Goal: Task Accomplishment & Management: Use online tool/utility

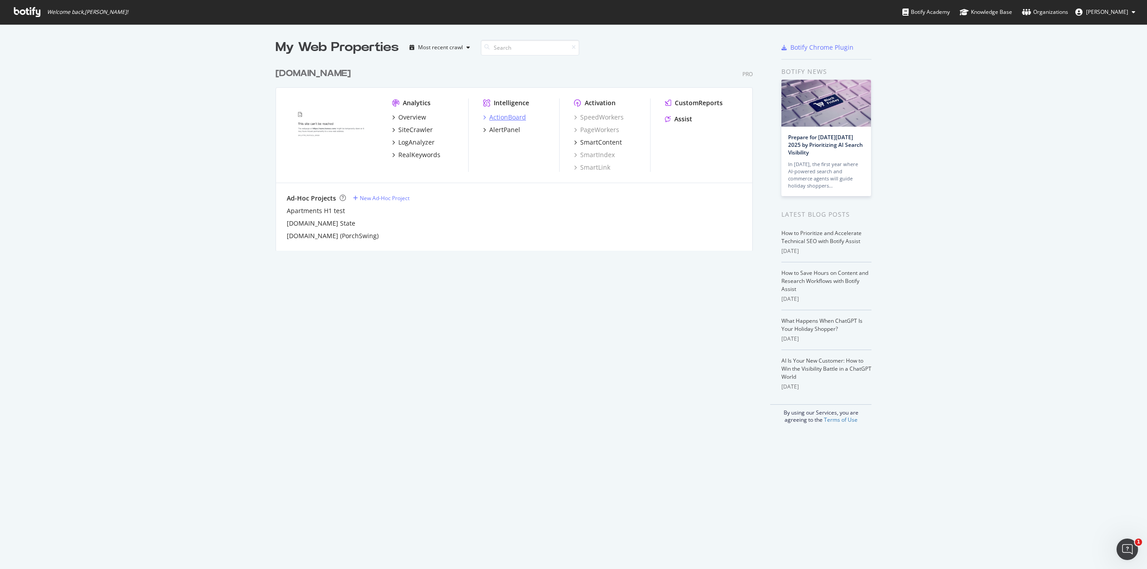
click at [510, 116] on div "ActionBoard" at bounding box center [507, 117] width 37 height 9
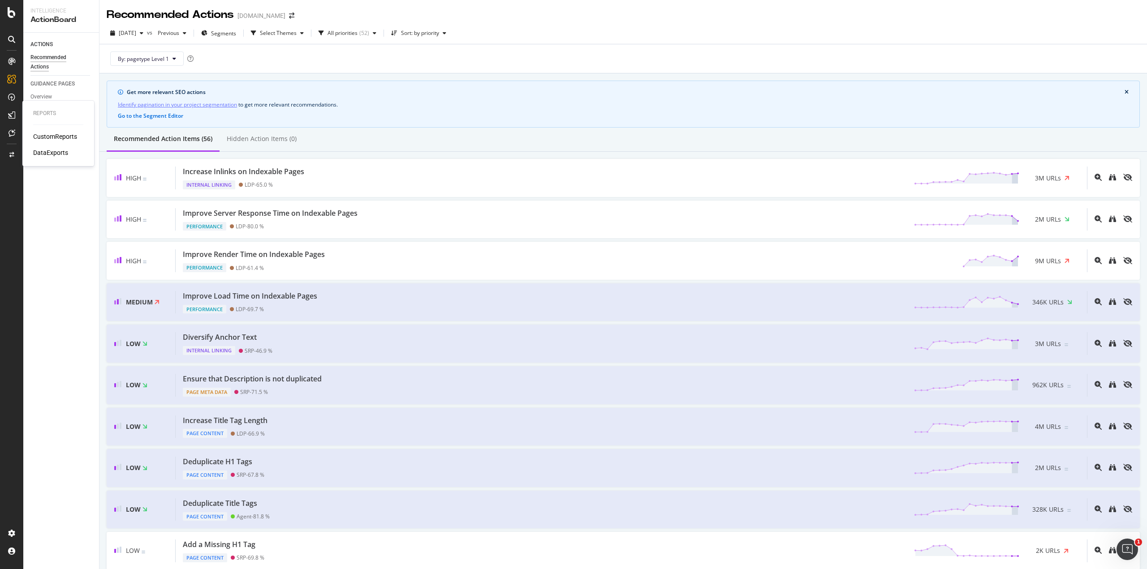
click at [52, 135] on div "CustomReports" at bounding box center [55, 136] width 44 height 9
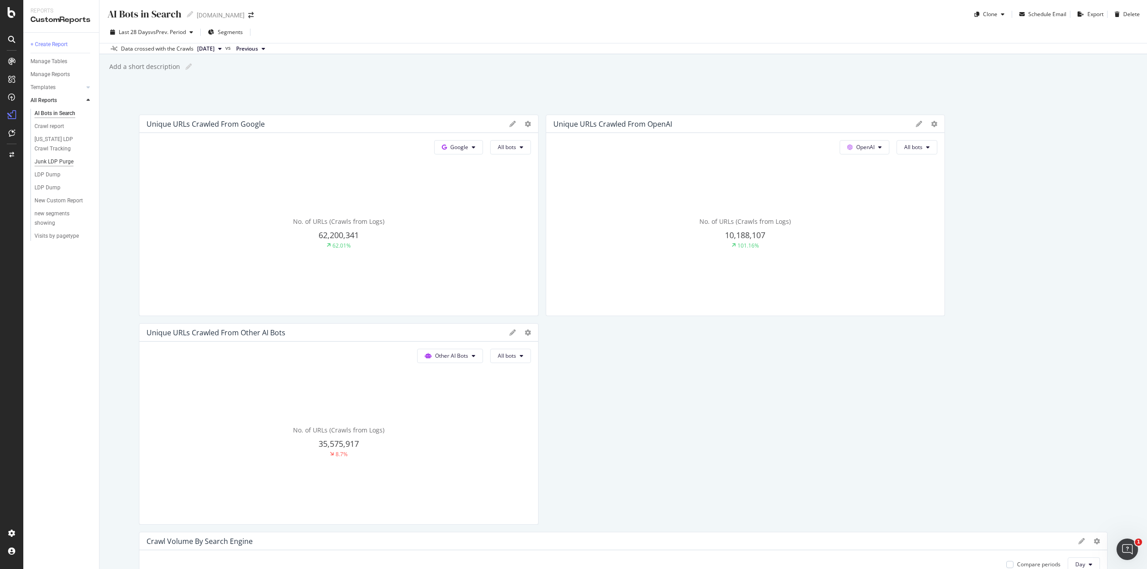
click at [56, 162] on div "Junk LDP Purge" at bounding box center [53, 161] width 39 height 9
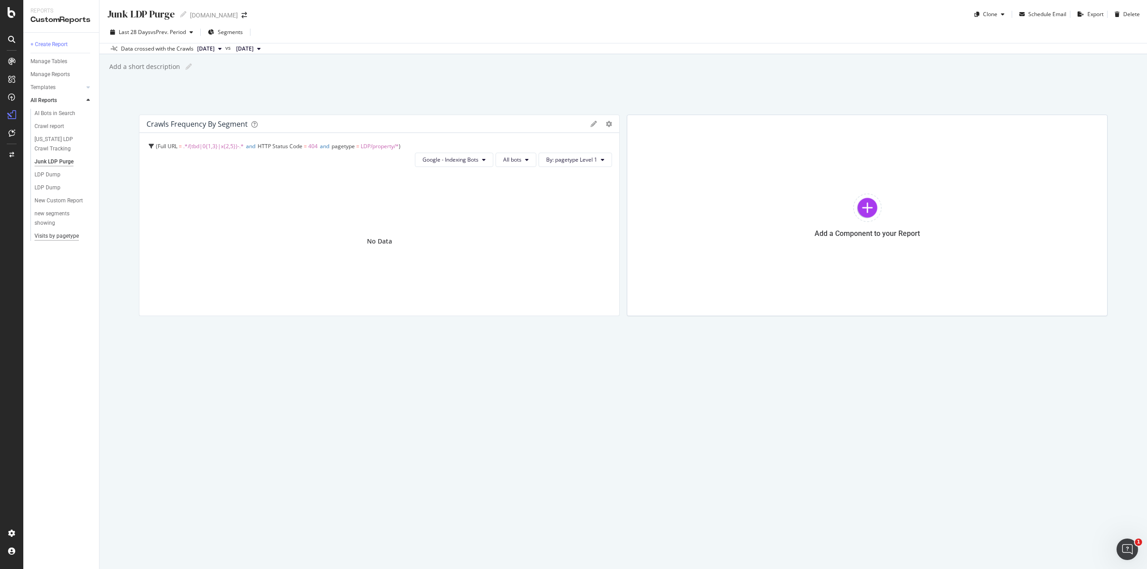
click at [63, 235] on div "Visits by pagetype" at bounding box center [56, 236] width 44 height 9
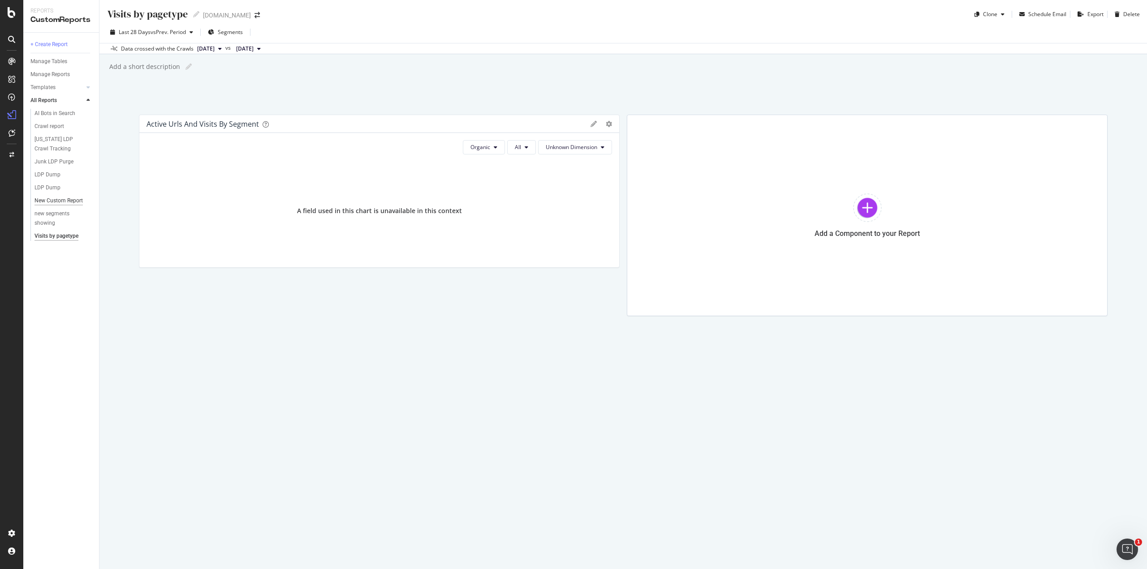
click at [52, 201] on div "New Custom Report" at bounding box center [58, 200] width 48 height 9
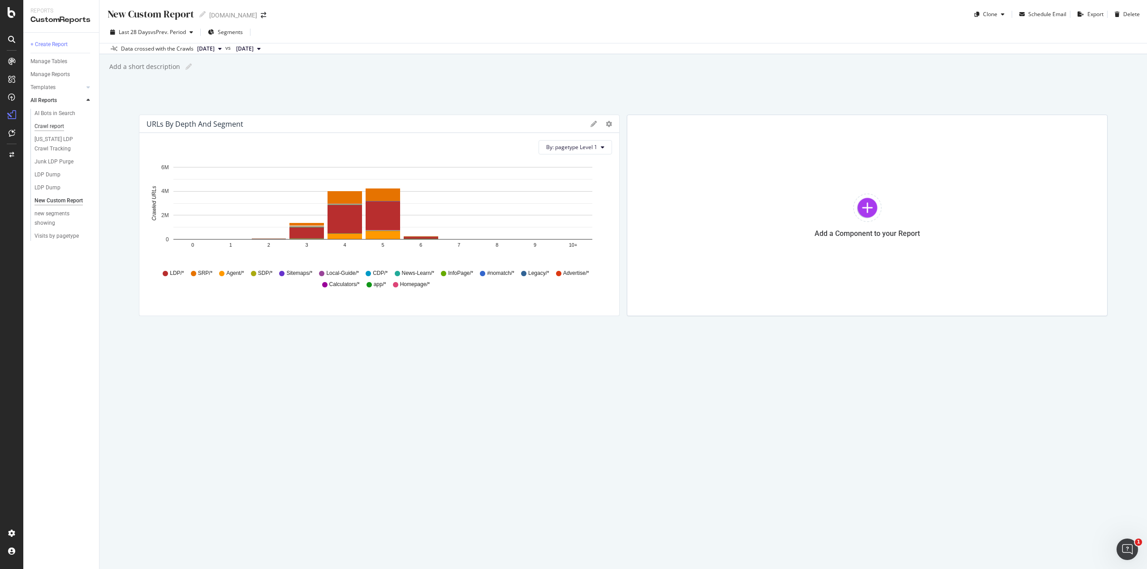
click at [47, 126] on div "Crawl report" at bounding box center [49, 126] width 30 height 9
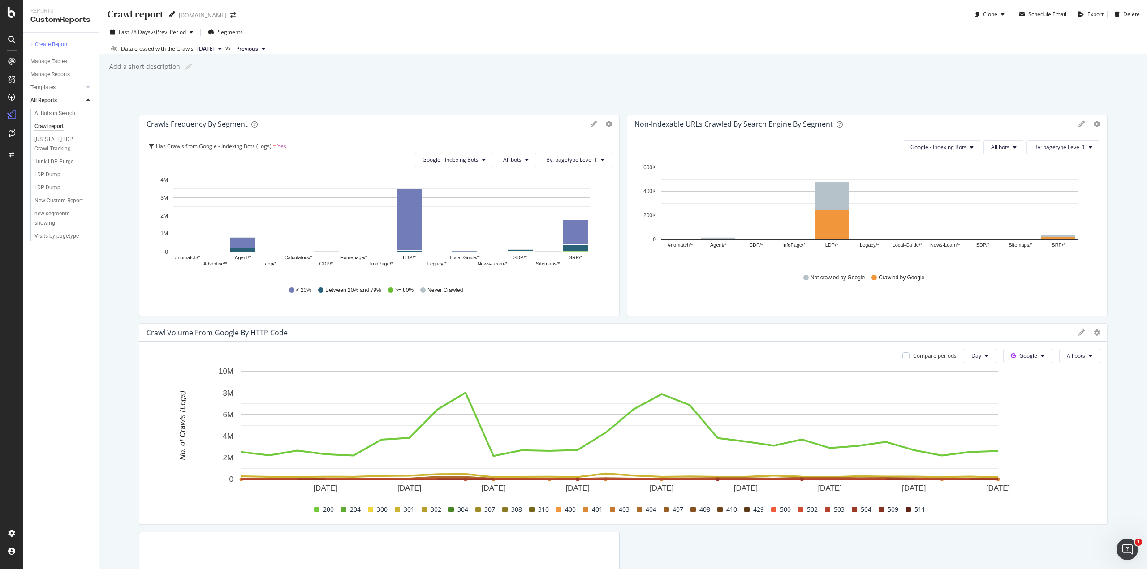
click at [170, 14] on icon at bounding box center [172, 14] width 6 height 6
type input "C"
type input "Junk LDP Purge V2"
drag, startPoint x: 69, startPoint y: 147, endPoint x: 127, endPoint y: 120, distance: 64.3
click at [127, 120] on div "Junk LDP Purge V2 Junk LDP Purge V2 [DOMAIN_NAME] Clone Schedule Email Export D…" at bounding box center [622, 284] width 1047 height 569
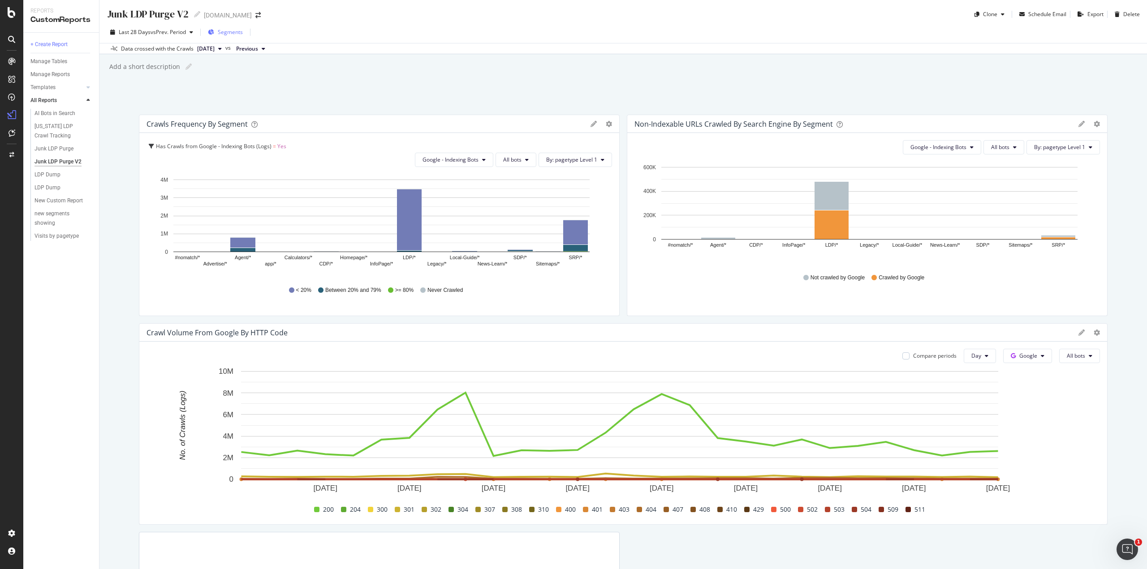
click at [232, 31] on span "Segments" at bounding box center [230, 32] width 25 height 8
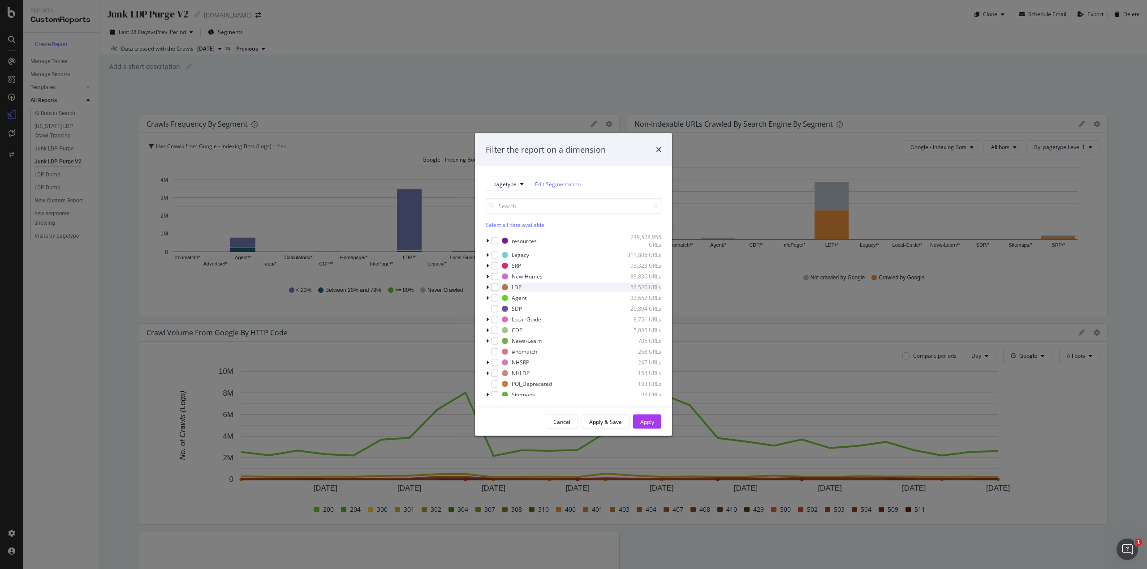
click at [488, 288] on icon "modal" at bounding box center [487, 286] width 3 height 5
click at [499, 301] on div "modal" at bounding box center [499, 297] width 7 height 7
click at [646, 422] on div "Apply" at bounding box center [647, 422] width 14 height 8
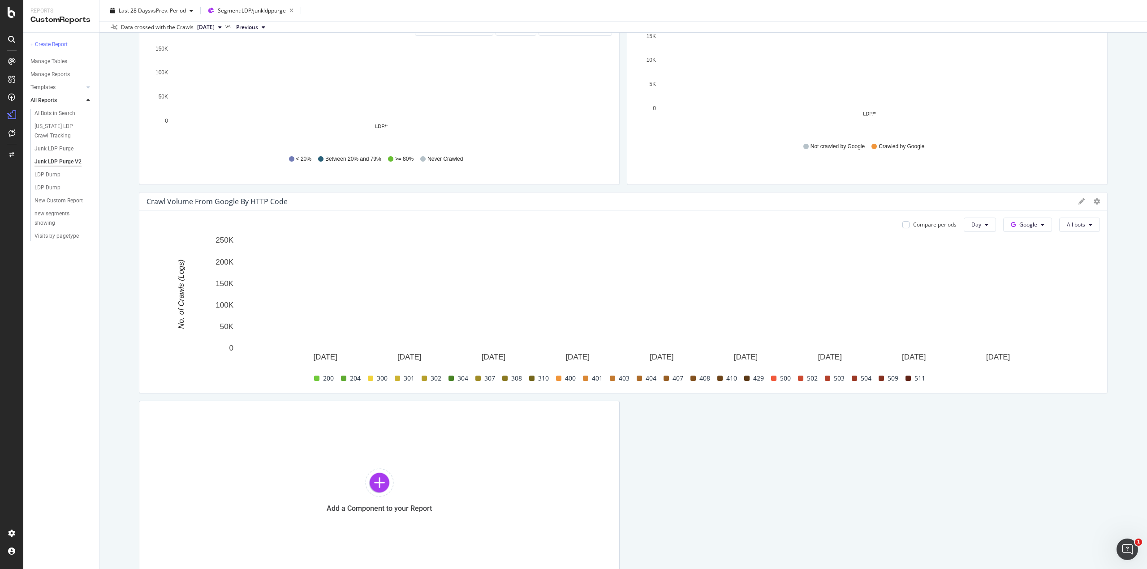
scroll to position [134, 0]
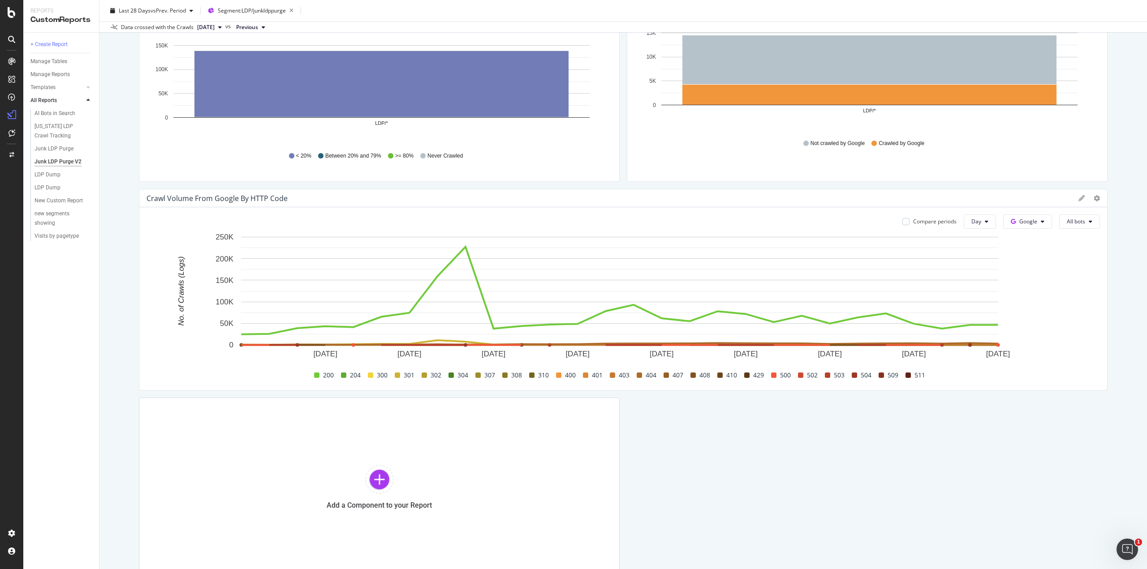
click at [905, 377] on span at bounding box center [907, 375] width 5 height 5
click at [907, 374] on span at bounding box center [907, 375] width 5 height 5
click at [878, 374] on span at bounding box center [880, 375] width 5 height 5
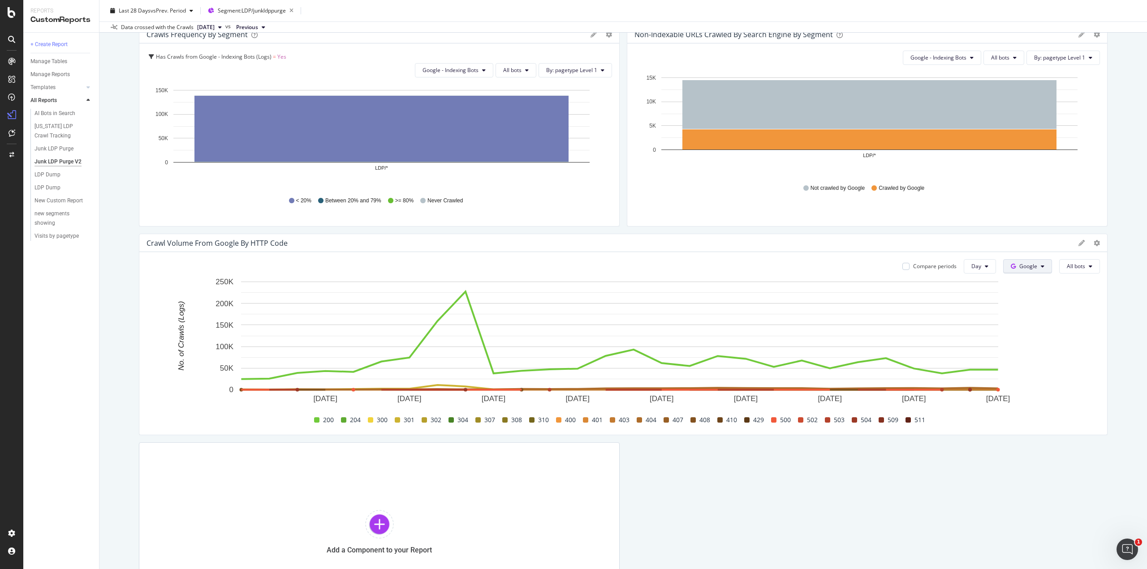
click at [1019, 267] on span "Google" at bounding box center [1028, 266] width 18 height 8
click at [1059, 267] on button "All bots" at bounding box center [1079, 266] width 41 height 14
click at [1093, 240] on icon at bounding box center [1096, 243] width 6 height 6
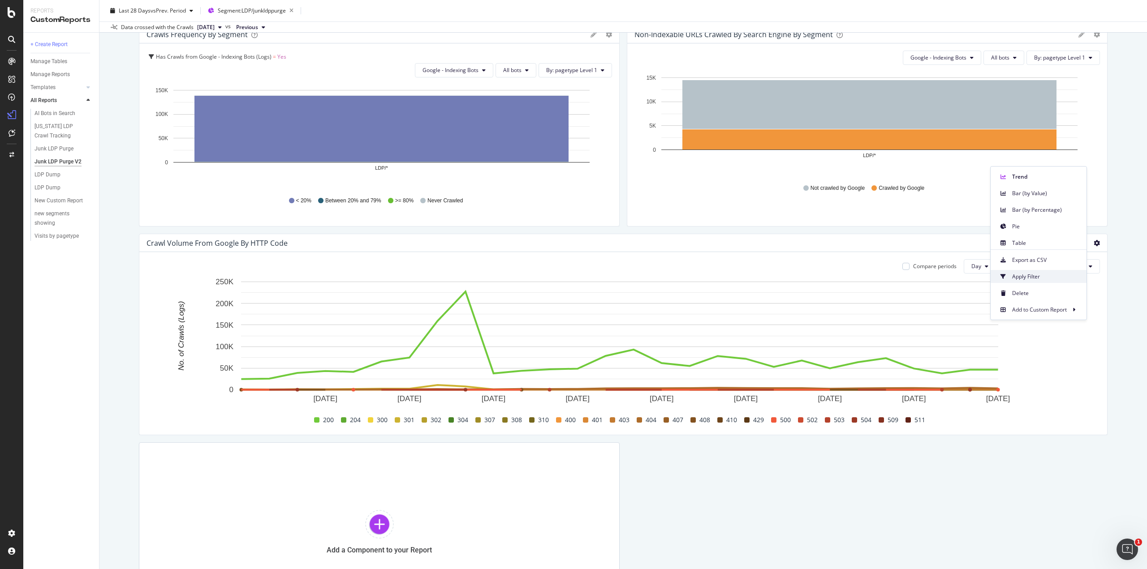
click at [1012, 277] on span "Apply Filter" at bounding box center [1045, 277] width 67 height 8
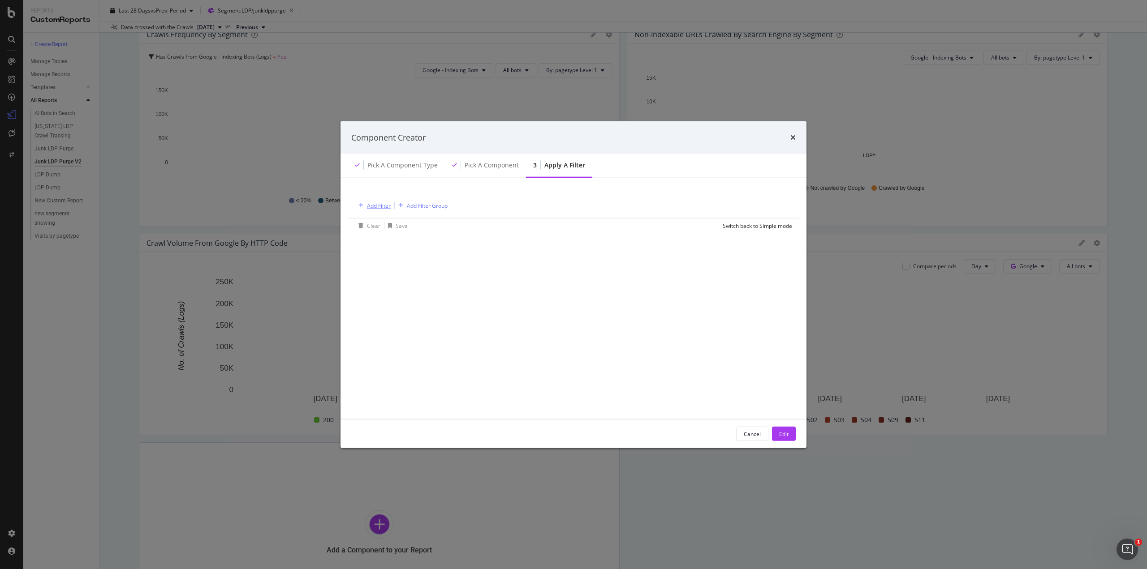
click at [379, 207] on div "Add Filter" at bounding box center [379, 206] width 24 height 8
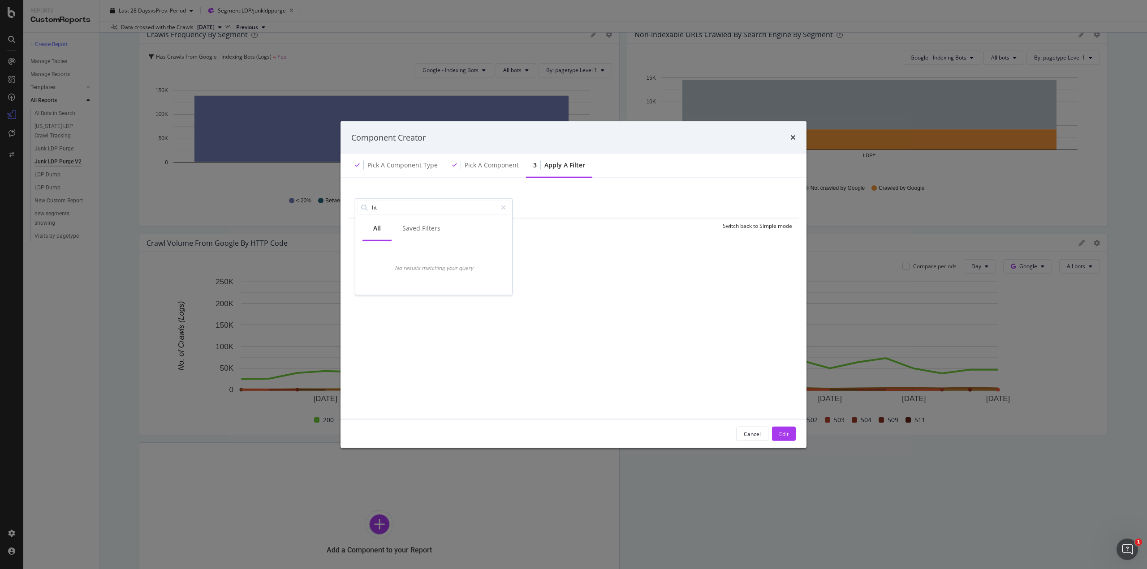
type input "h"
click at [364, 283] on icon "modal" at bounding box center [364, 282] width 3 height 5
click at [369, 301] on div "Segments" at bounding box center [433, 295] width 153 height 13
click at [795, 136] on icon "times" at bounding box center [792, 137] width 5 height 7
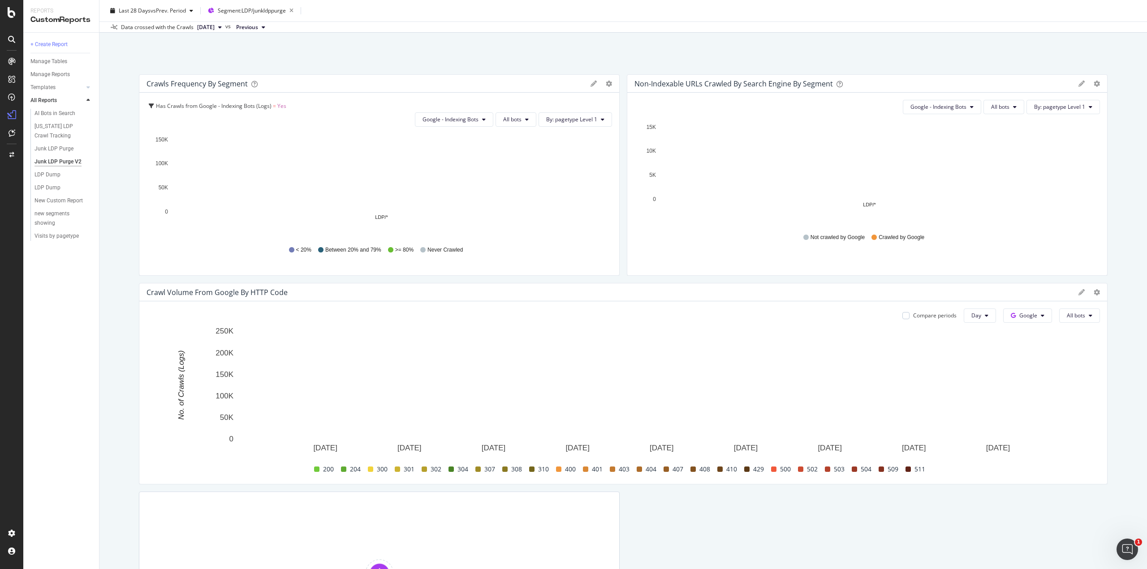
scroll to position [0, 0]
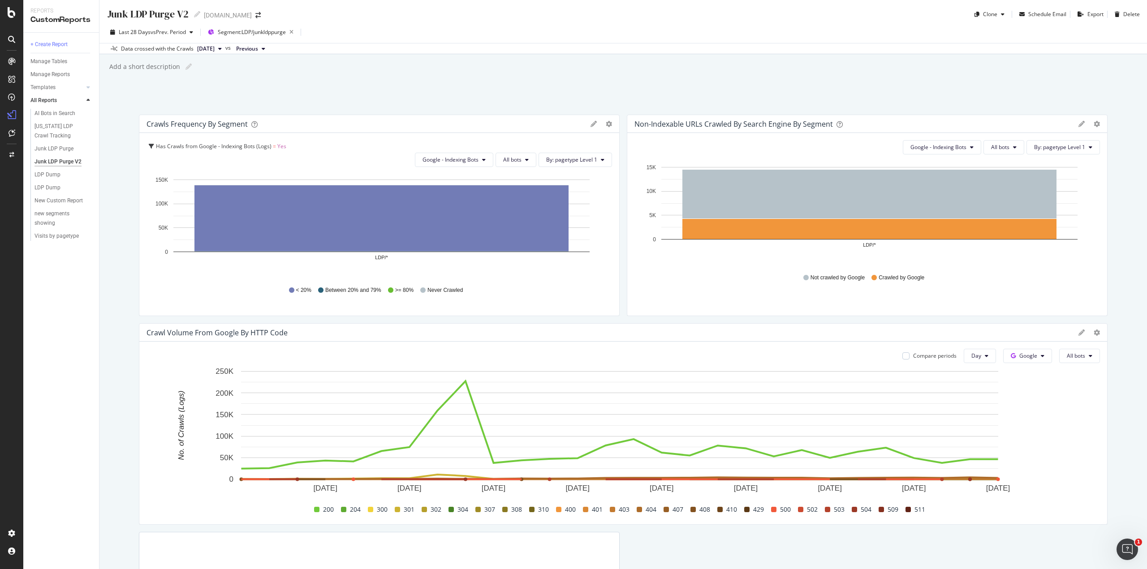
click at [1078, 331] on icon at bounding box center [1081, 333] width 6 height 6
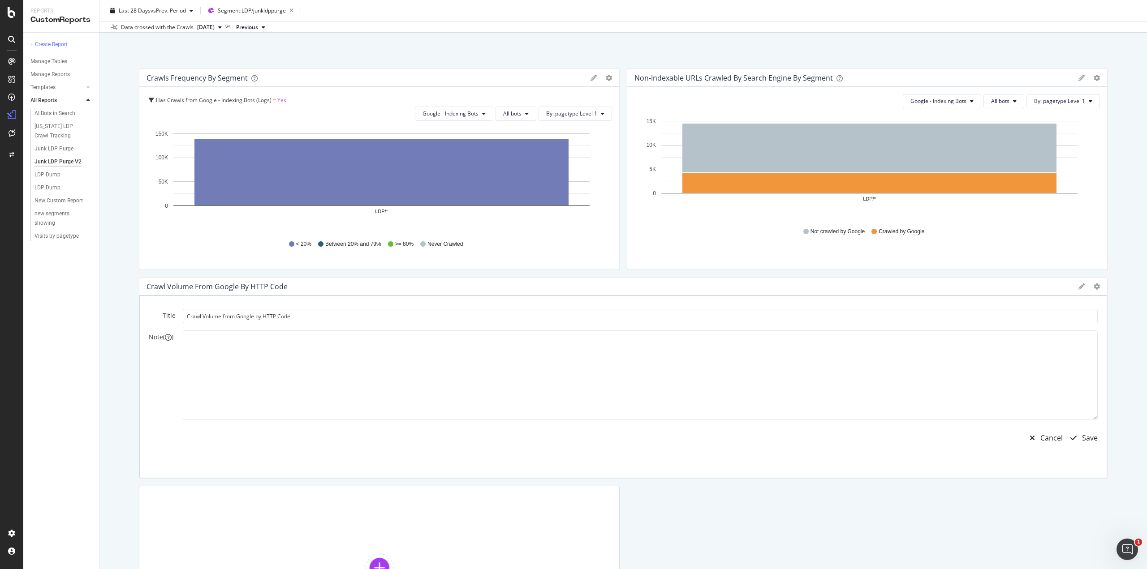
scroll to position [34, 0]
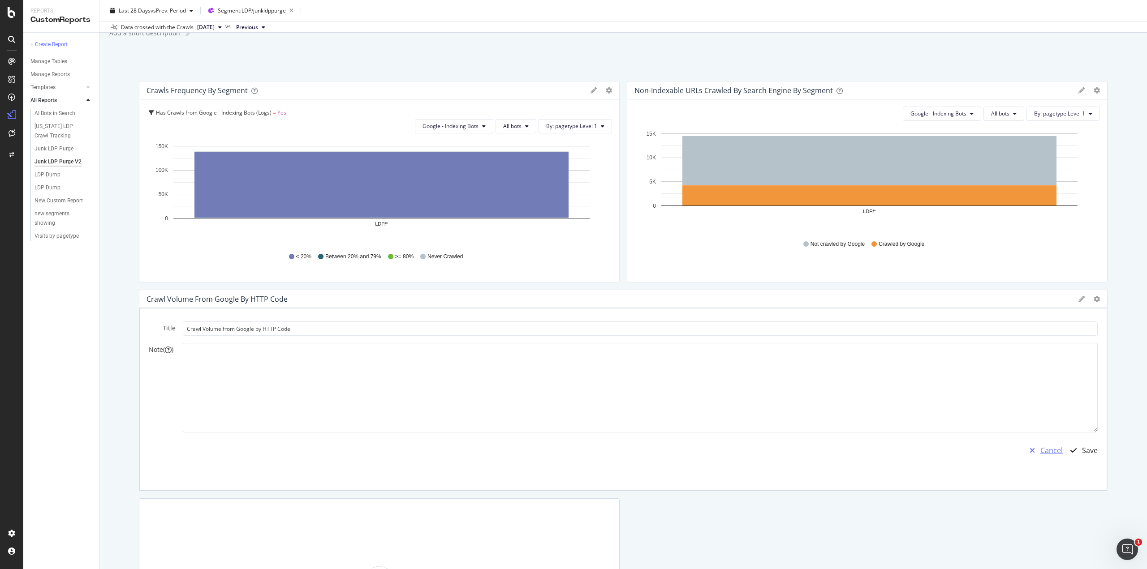
click at [1046, 446] on div "Cancel" at bounding box center [1051, 451] width 22 height 10
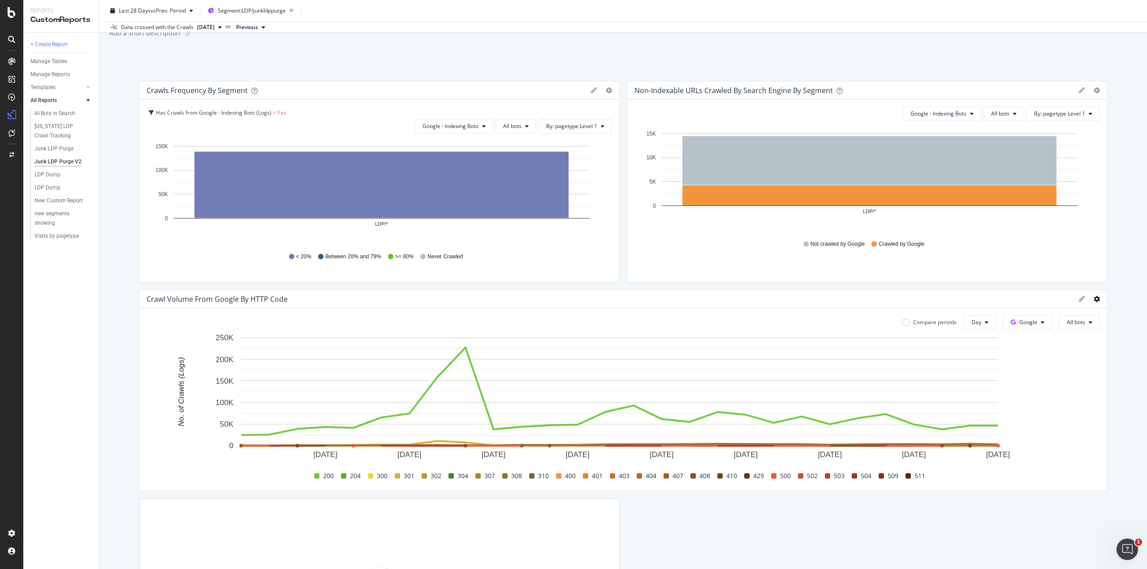
click at [1093, 297] on icon at bounding box center [1096, 299] width 6 height 6
click at [1031, 332] on span "Apply Filter" at bounding box center [1045, 333] width 67 height 8
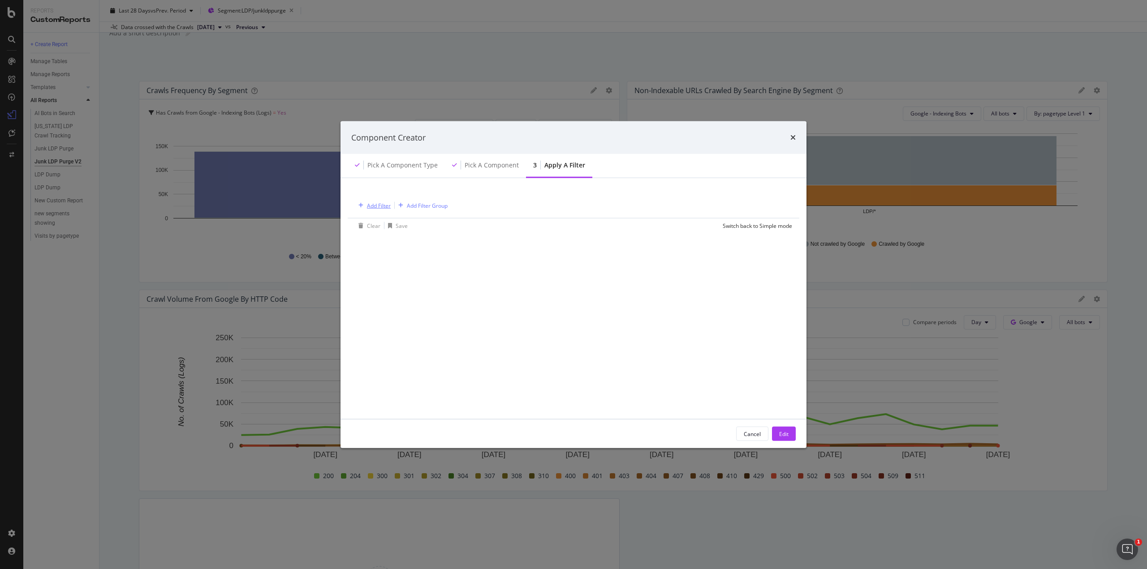
click at [379, 208] on div "Add Filter" at bounding box center [379, 206] width 24 height 8
click at [388, 284] on div "Logs" at bounding box center [433, 283] width 153 height 13
click at [386, 299] on span "Segments" at bounding box center [385, 296] width 25 height 8
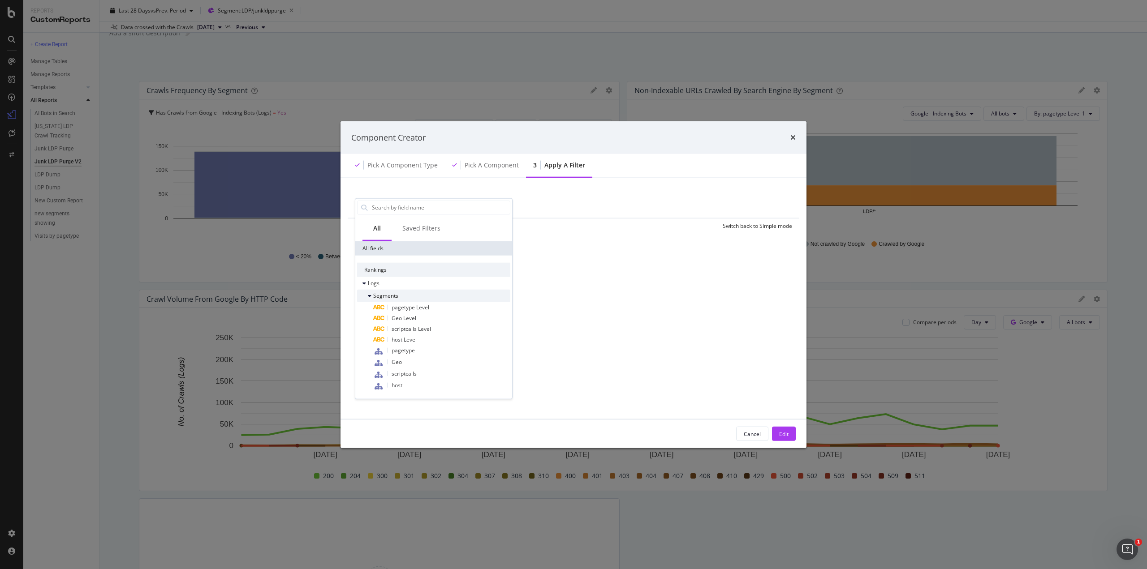
click at [389, 292] on span "Segments" at bounding box center [385, 296] width 25 height 8
click at [385, 284] on div "Logs" at bounding box center [433, 283] width 153 height 13
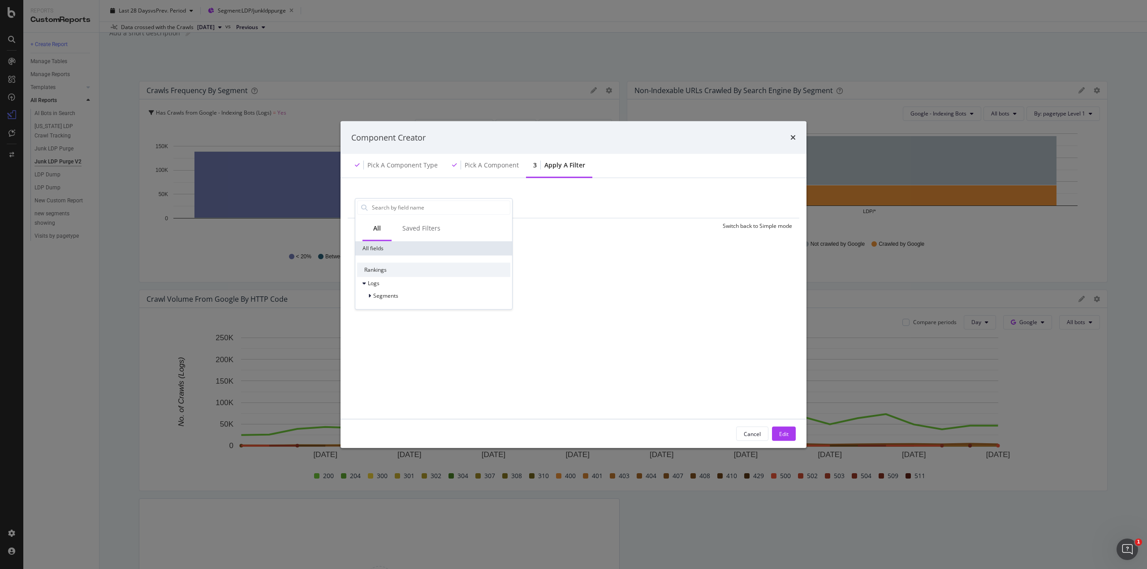
click at [387, 248] on div "All fields" at bounding box center [433, 248] width 157 height 14
click at [794, 139] on icon "times" at bounding box center [792, 137] width 5 height 7
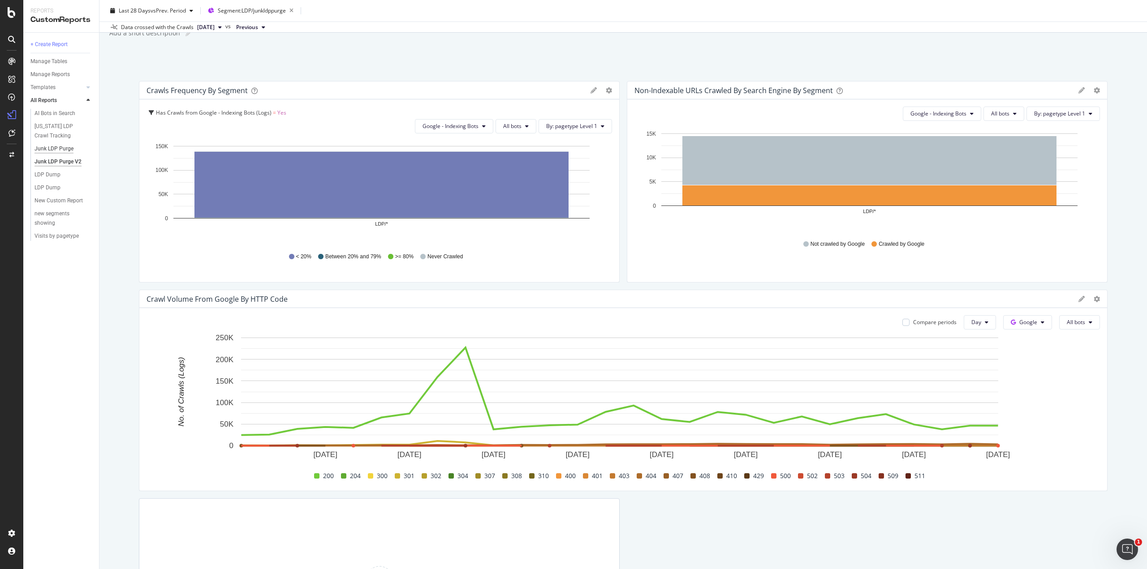
click at [50, 148] on div "Junk LDP Purge" at bounding box center [53, 148] width 39 height 9
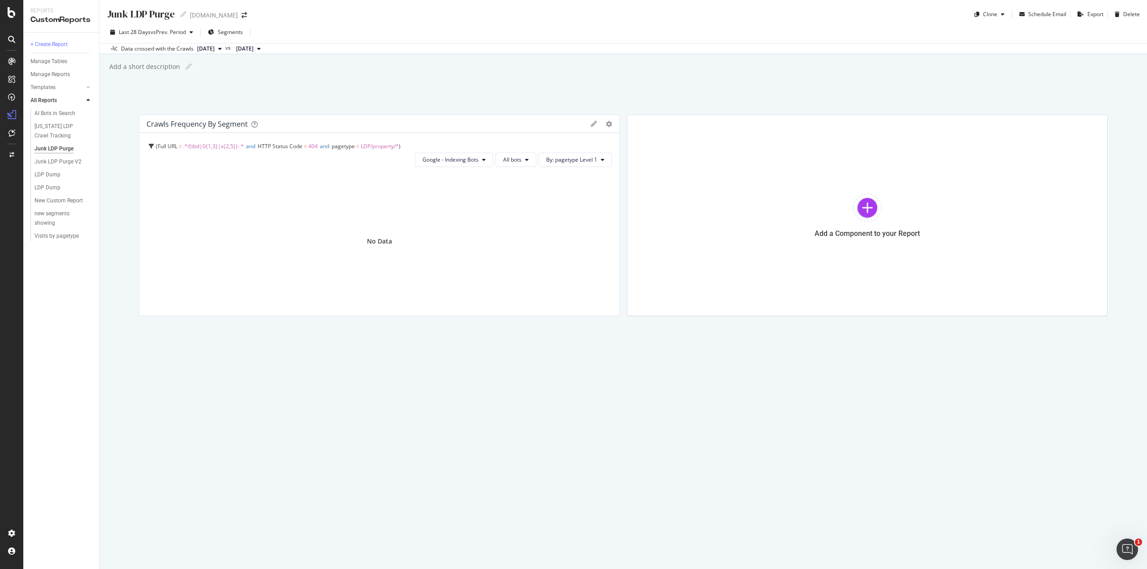
click at [340, 148] on span "pagetype" at bounding box center [342, 146] width 23 height 8
click at [608, 126] on icon "gear" at bounding box center [608, 124] width 6 height 6
click at [566, 221] on span "Delete" at bounding box center [572, 225] width 91 height 12
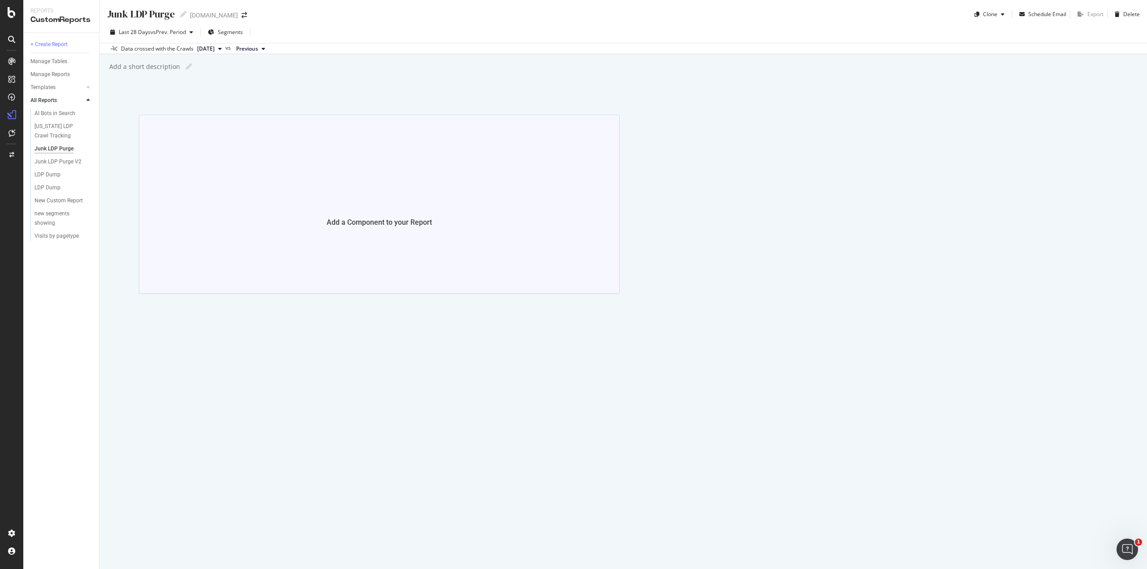
click at [375, 200] on div at bounding box center [379, 196] width 29 height 29
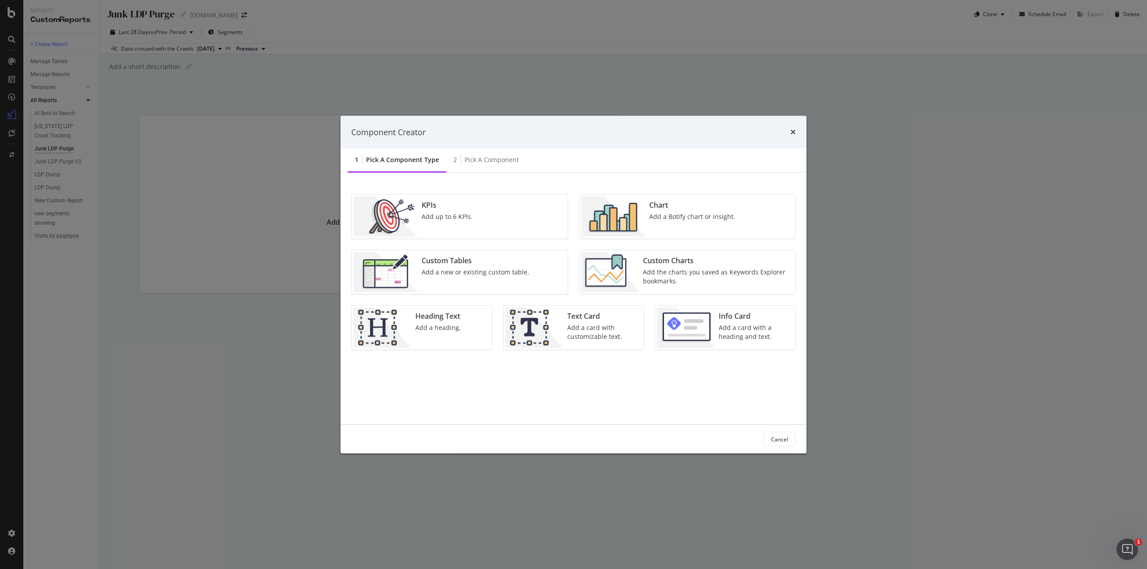
click at [666, 217] on div "Add a Botify chart or insight." at bounding box center [692, 216] width 86 height 9
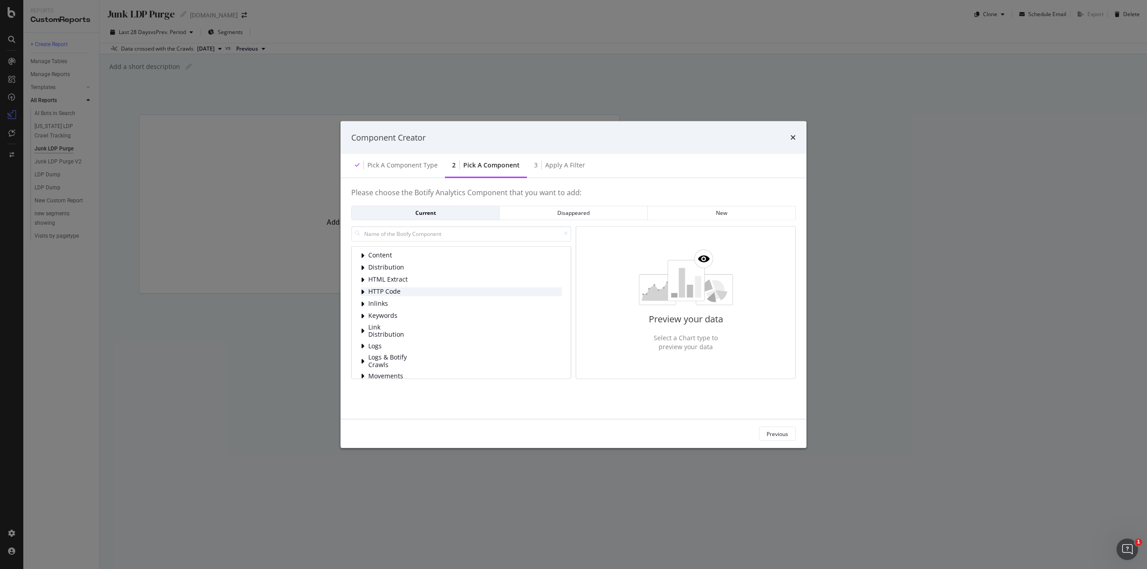
click at [365, 290] on div "modal" at bounding box center [363, 291] width 5 height 9
click at [412, 339] on span "URLs by Segment and HTTP Status Code" at bounding box center [455, 336] width 120 height 9
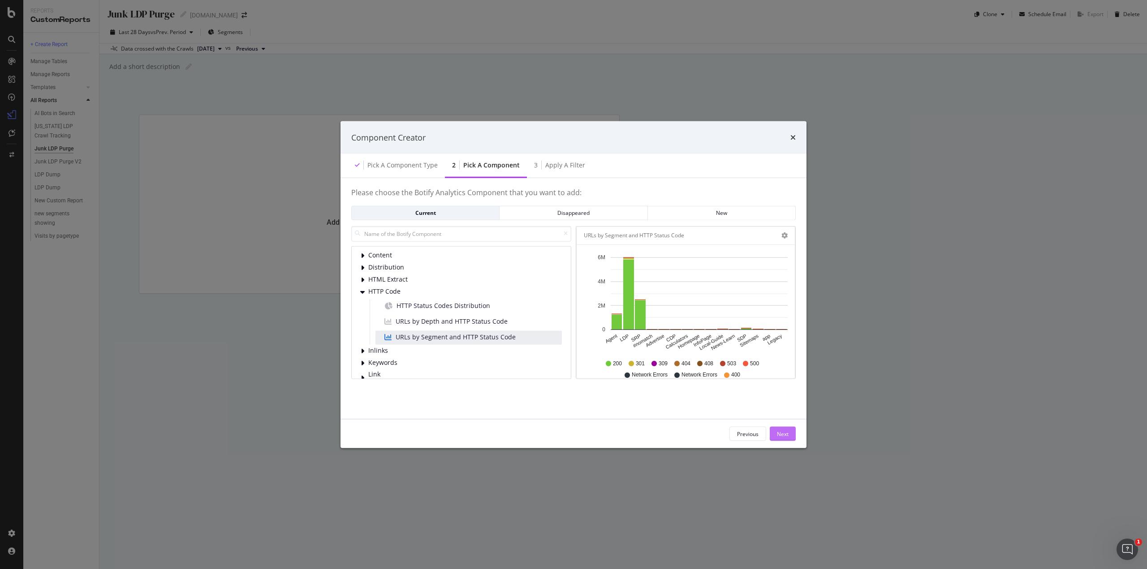
click at [781, 432] on div "Next" at bounding box center [783, 434] width 12 height 8
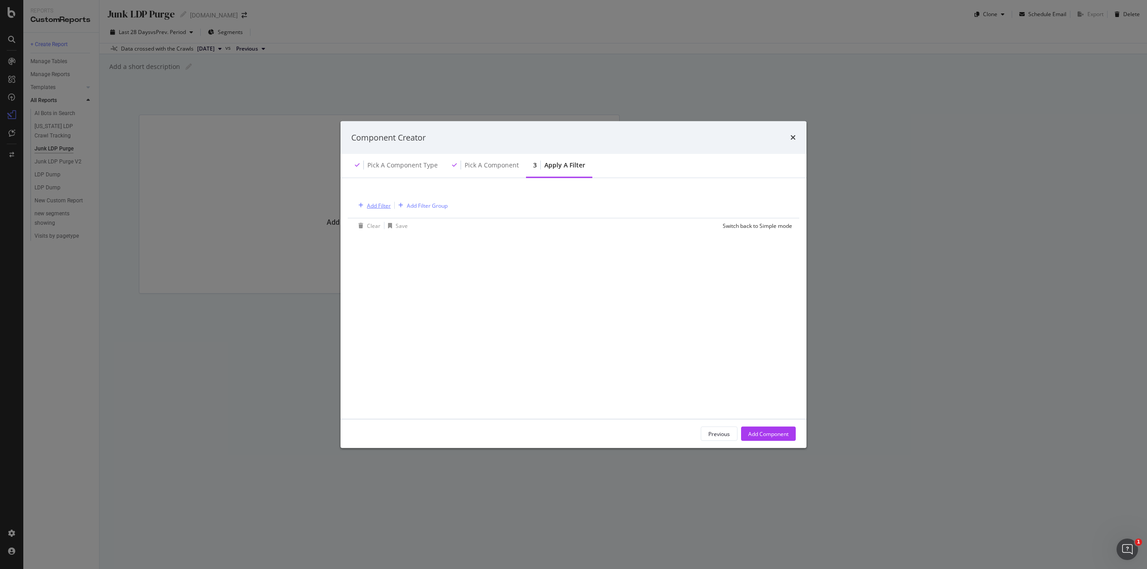
click at [380, 208] on div "Add Filter" at bounding box center [379, 206] width 24 height 8
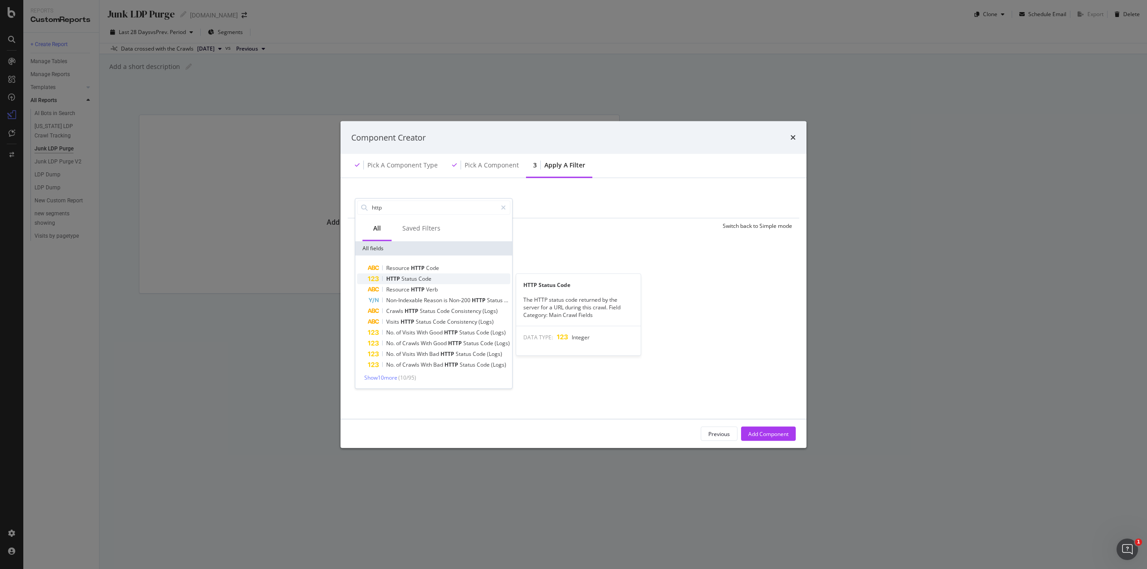
type input "http"
click at [409, 279] on span "Status" at bounding box center [409, 279] width 17 height 8
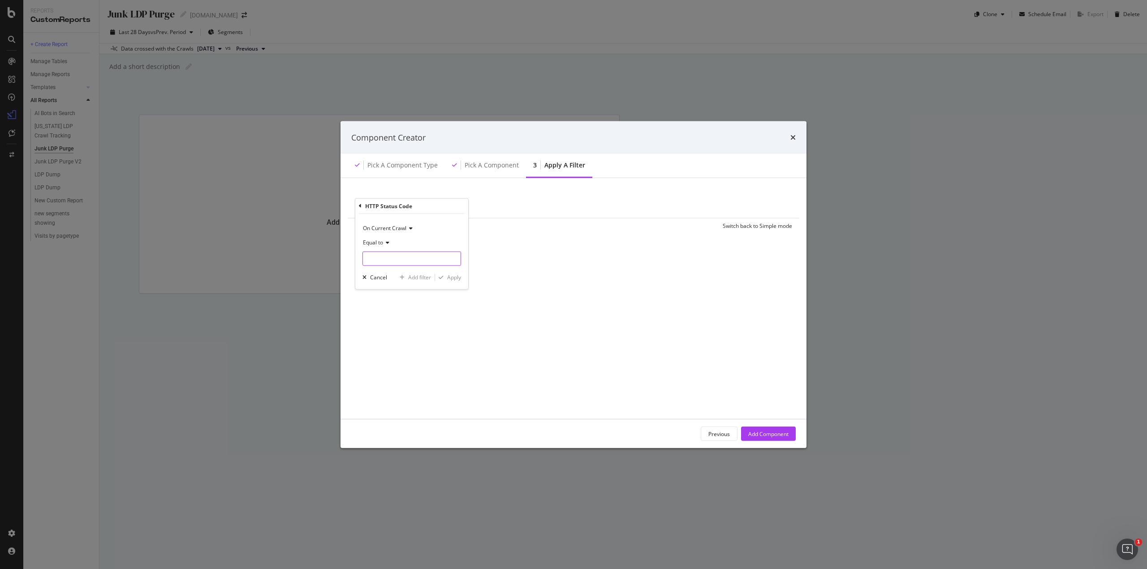
click at [387, 254] on input "modal" at bounding box center [411, 258] width 99 height 14
type input "404"
click at [390, 268] on span "404" at bounding box center [398, 270] width 66 height 8
click at [446, 278] on div "modal" at bounding box center [441, 277] width 12 height 5
click at [760, 432] on div "Add Component" at bounding box center [768, 434] width 40 height 8
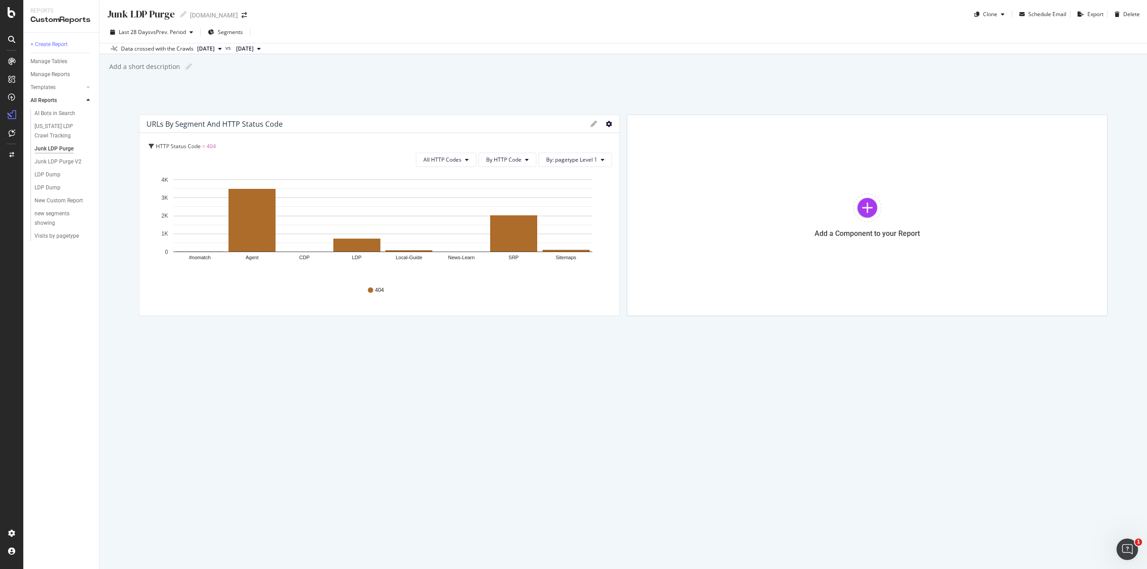
click at [606, 121] on icon "gear" at bounding box center [608, 124] width 6 height 6
click at [609, 125] on icon "gear" at bounding box center [608, 124] width 6 height 6
click at [65, 160] on div "Junk LDP Purge V2" at bounding box center [57, 161] width 47 height 9
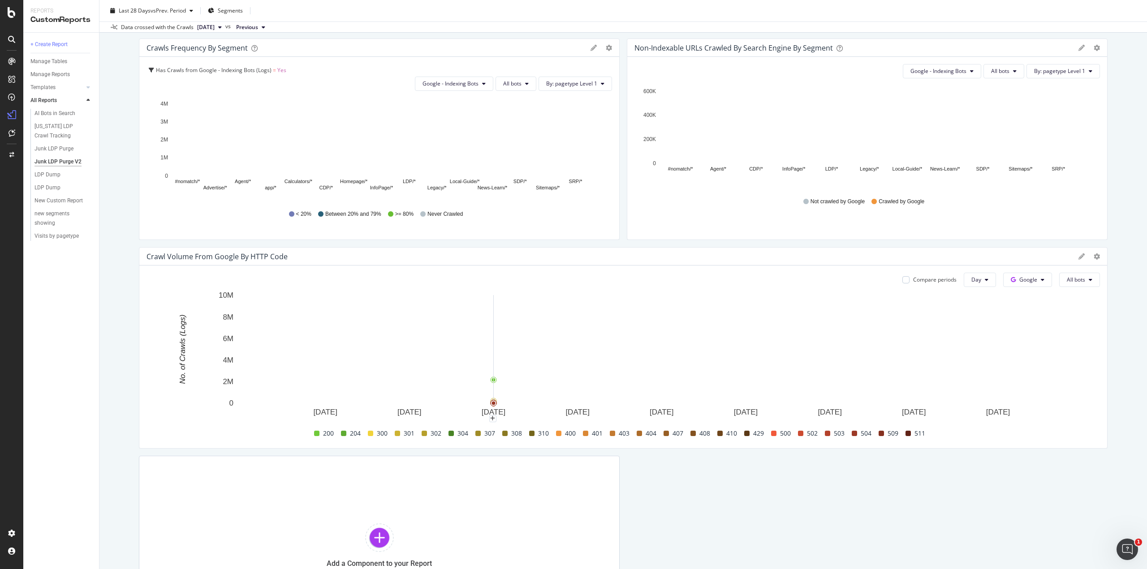
scroll to position [90, 0]
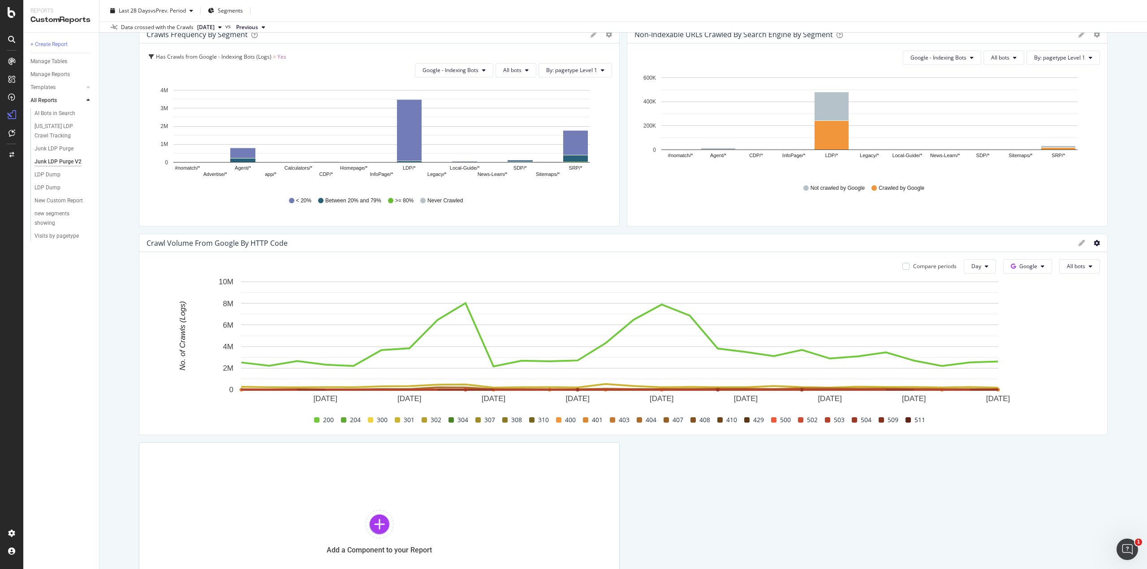
click at [1093, 242] on icon at bounding box center [1096, 243] width 6 height 6
click at [1078, 242] on icon at bounding box center [1081, 243] width 6 height 6
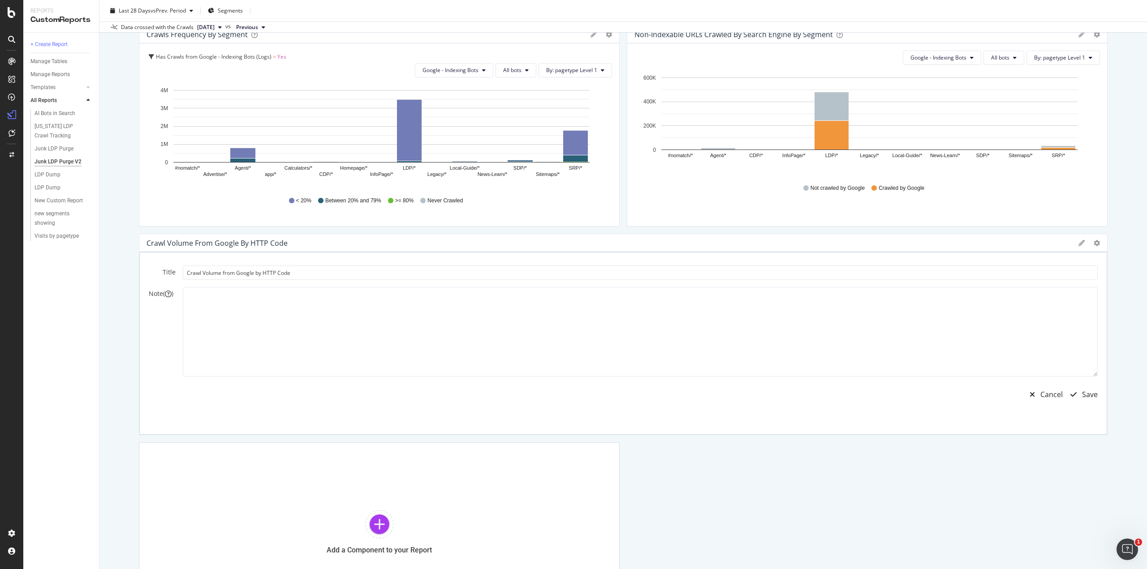
click at [1078, 242] on icon at bounding box center [1081, 243] width 6 height 6
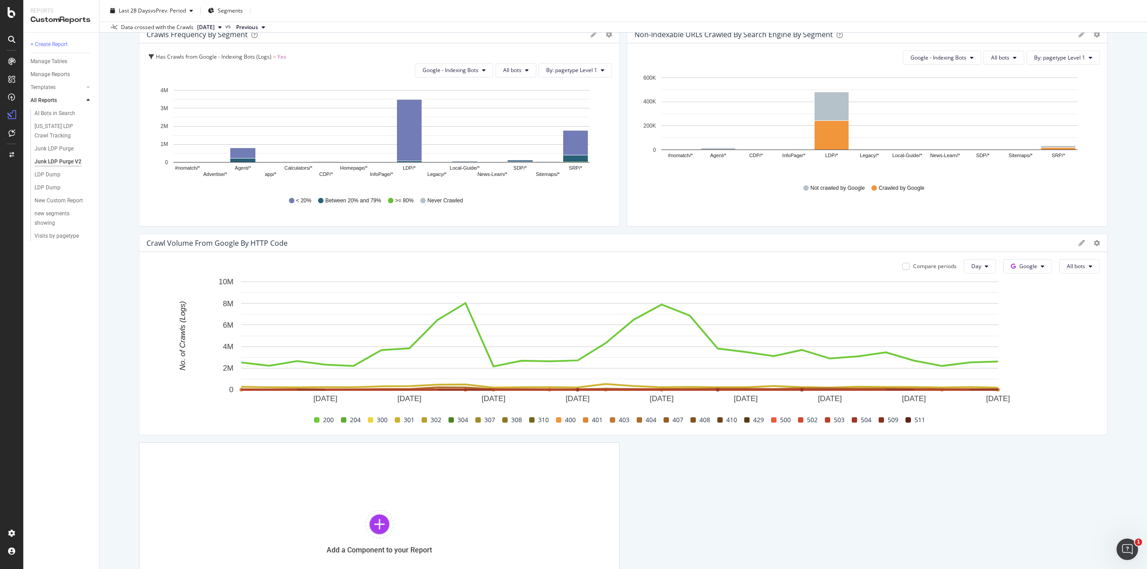
drag, startPoint x: 188, startPoint y: 242, endPoint x: 279, endPoint y: 242, distance: 90.9
click at [279, 242] on div "Crawl Volume from Google by HTTP Code" at bounding box center [216, 243] width 141 height 9
click at [1093, 244] on icon at bounding box center [1096, 243] width 6 height 6
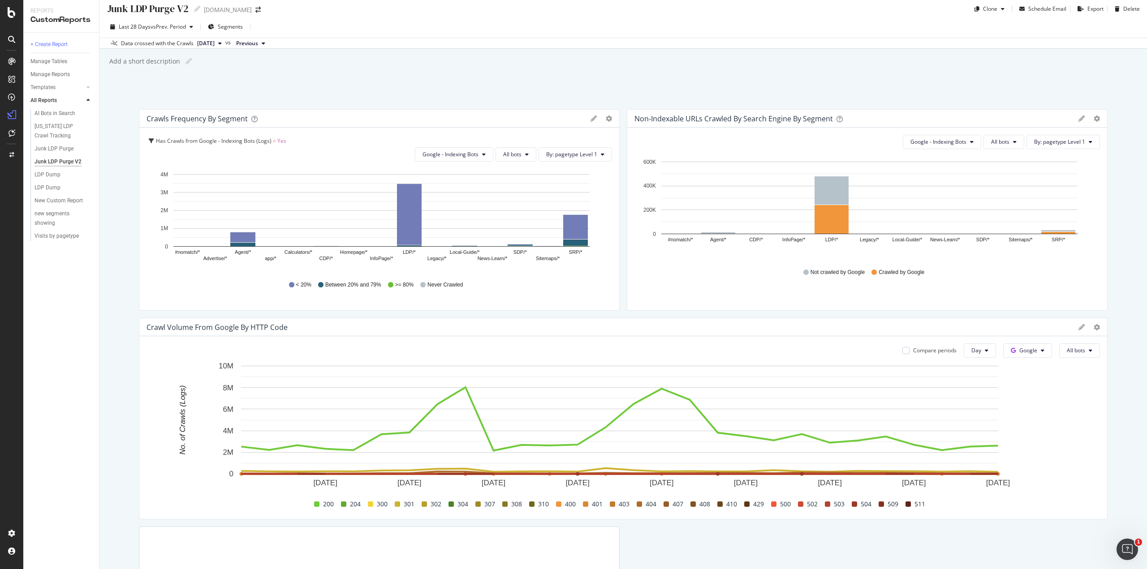
scroll to position [0, 0]
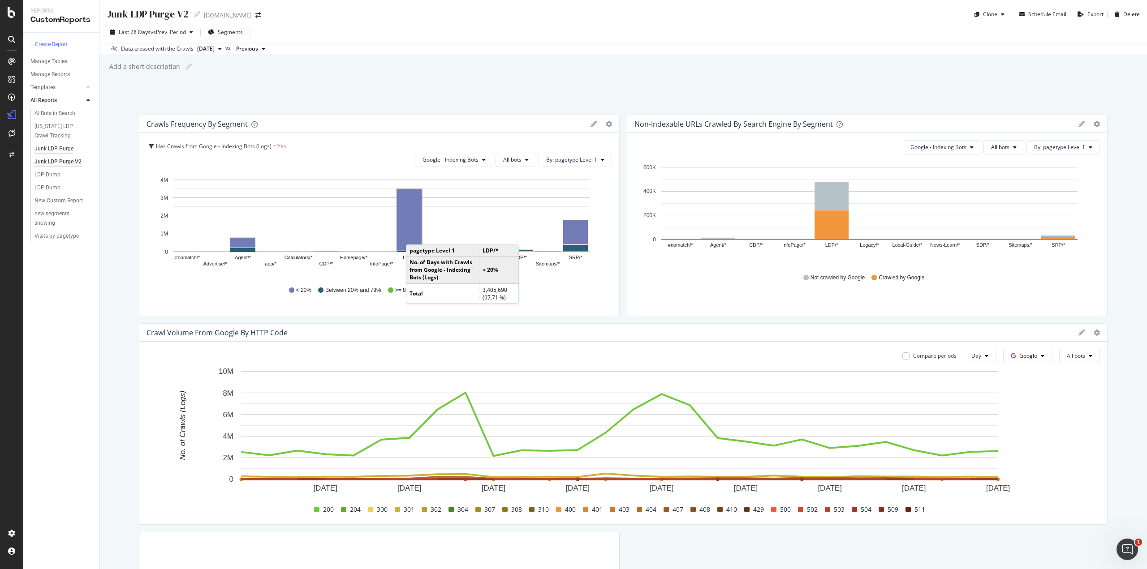
click at [56, 149] on div "Junk LDP Purge" at bounding box center [53, 148] width 39 height 9
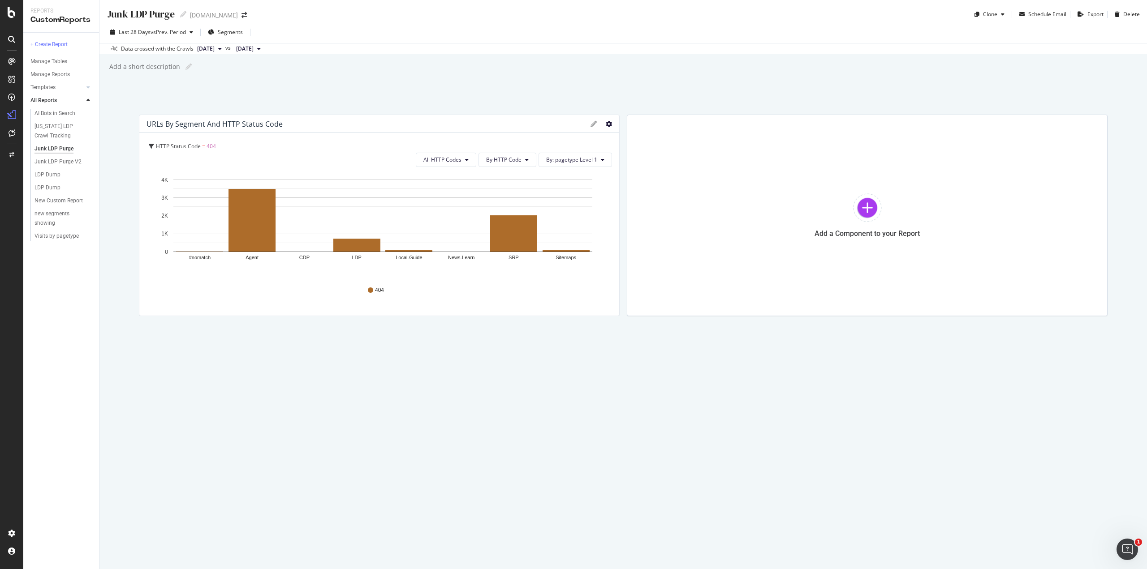
click at [610, 123] on icon "gear" at bounding box center [608, 124] width 6 height 6
click at [559, 193] on span "Edit Filter" at bounding box center [572, 191] width 91 height 12
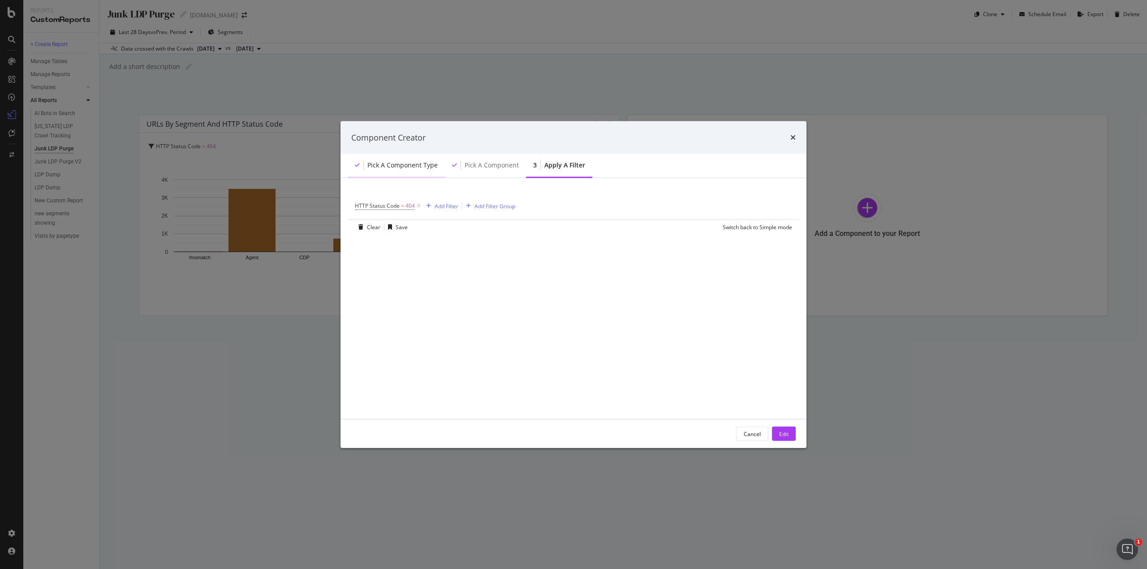
click at [427, 163] on div "Pick a Component type" at bounding box center [402, 165] width 70 height 9
click at [752, 432] on div "Cancel" at bounding box center [751, 434] width 17 height 8
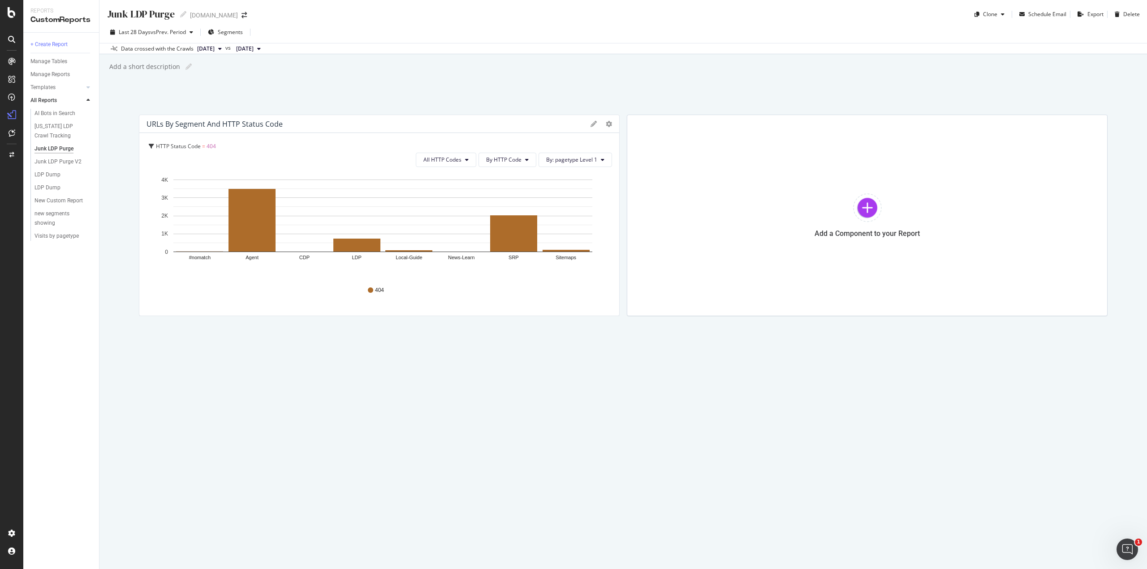
click at [604, 123] on div "Bar (by Value) Bar (by Percentage) Table Edit Filter Export as CSV Delete Add t…" at bounding box center [600, 124] width 21 height 6
click at [608, 125] on icon "gear" at bounding box center [608, 124] width 6 height 6
click at [564, 223] on span "Delete" at bounding box center [572, 225] width 91 height 12
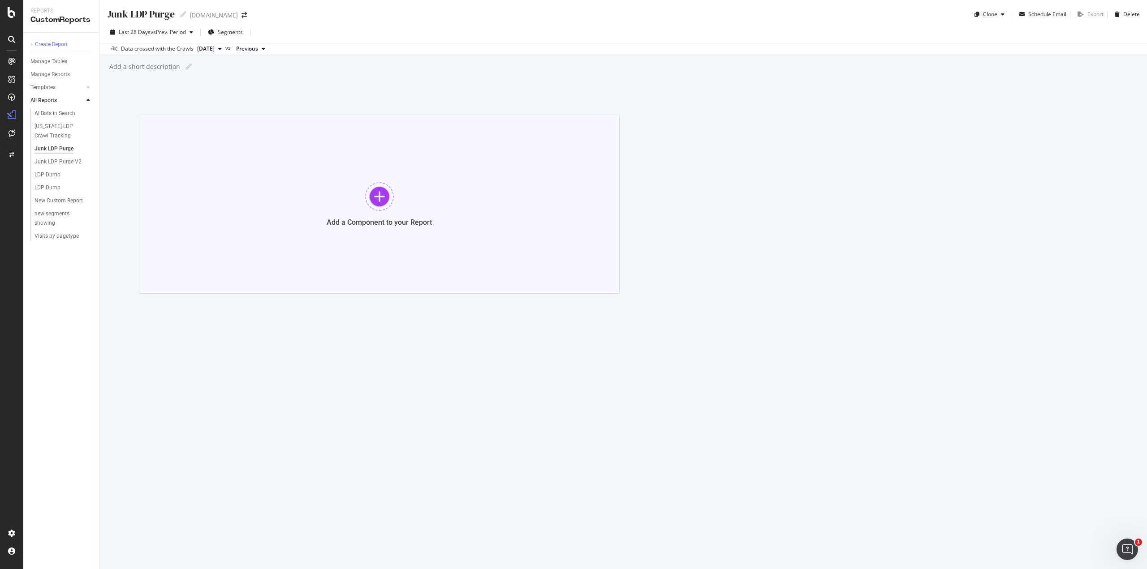
click at [382, 195] on div at bounding box center [379, 196] width 29 height 29
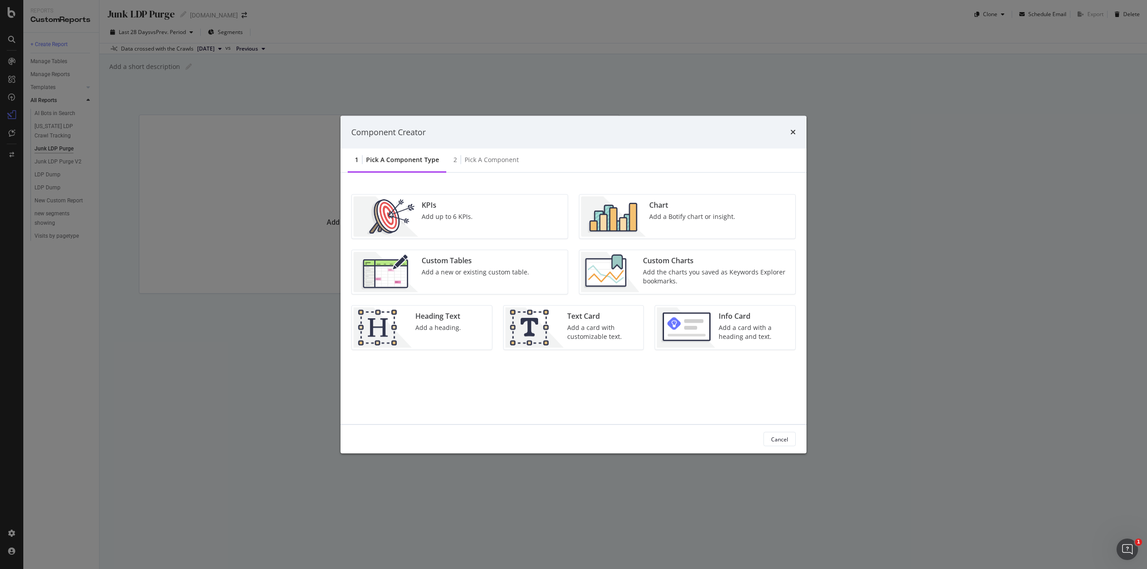
click at [679, 222] on div "Chart Add a Botify chart or insight." at bounding box center [691, 217] width 93 height 40
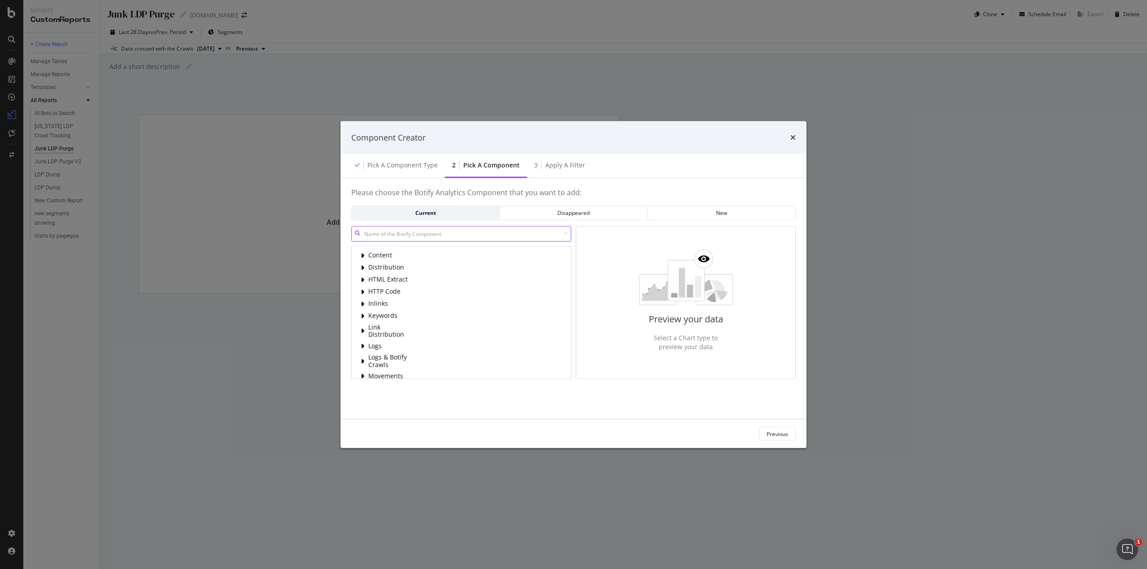
click at [427, 231] on input "modal" at bounding box center [461, 234] width 220 height 16
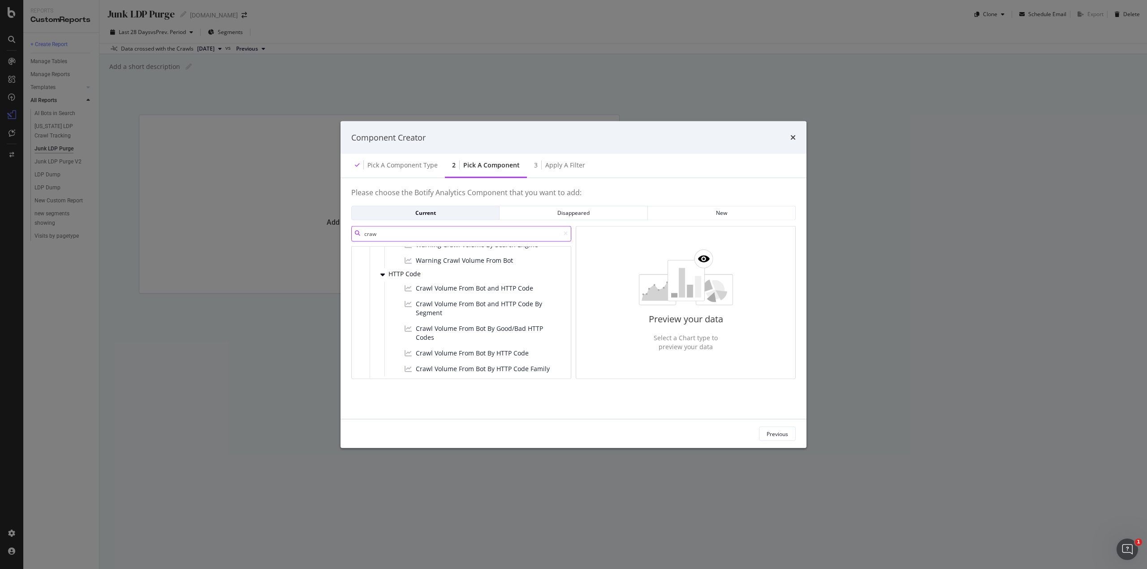
scroll to position [224, 0]
type input "craw"
click at [461, 300] on span "Crawl Volume From Bot and HTTP Code By Segment" at bounding box center [487, 302] width 142 height 18
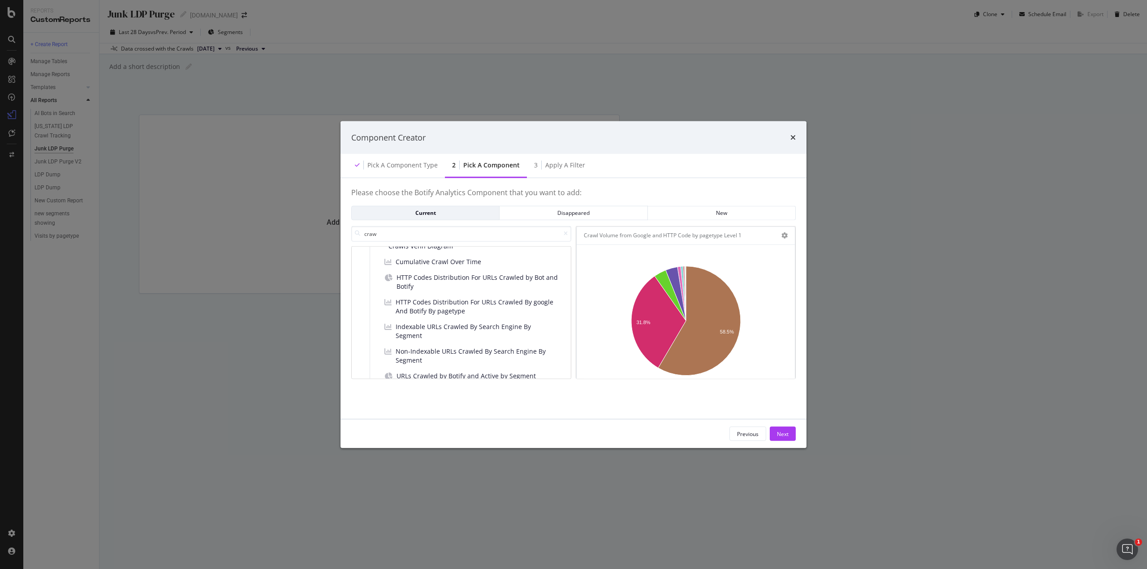
scroll to position [403, 0]
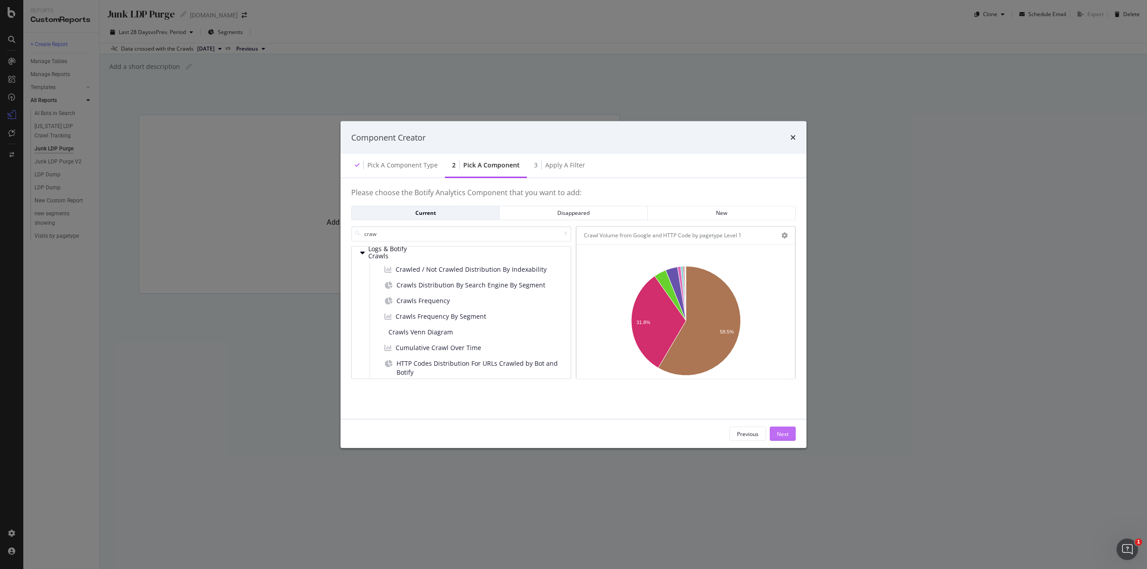
click at [787, 434] on div "Next" at bounding box center [783, 434] width 12 height 8
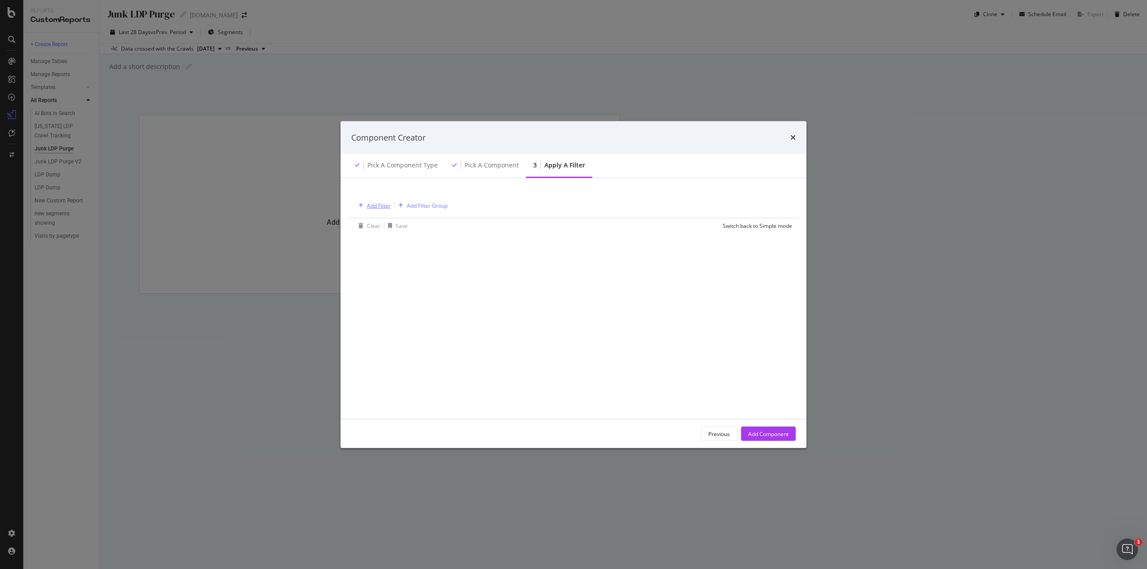
click at [366, 201] on div "Add Filter" at bounding box center [373, 206] width 36 height 10
click at [375, 283] on span "Logs" at bounding box center [374, 283] width 12 height 8
click at [374, 292] on span "Segments" at bounding box center [385, 296] width 25 height 8
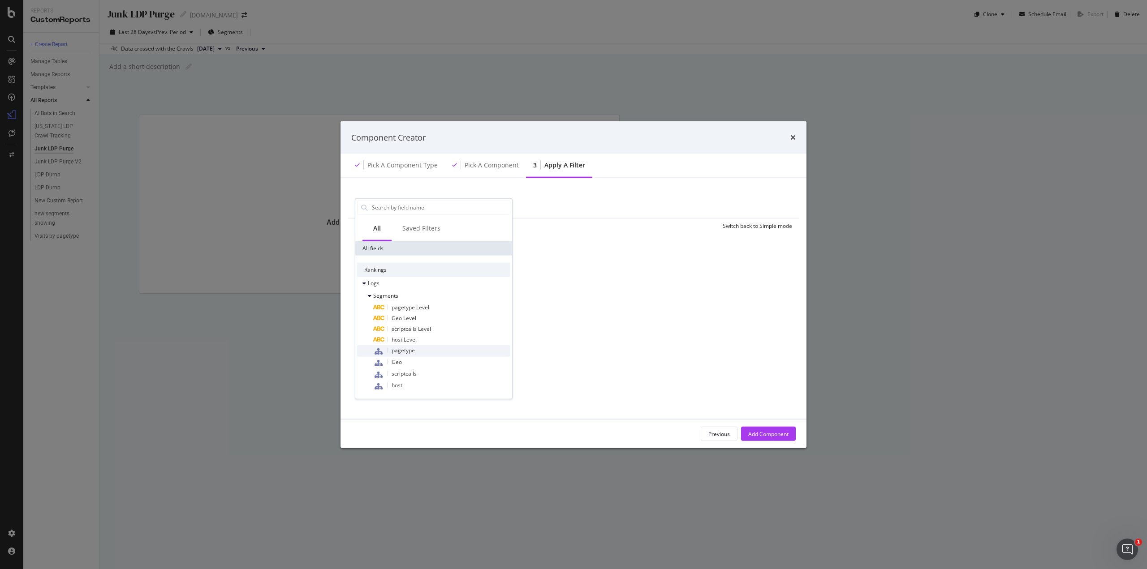
click at [411, 353] on span "pagetype" at bounding box center [402, 350] width 23 height 8
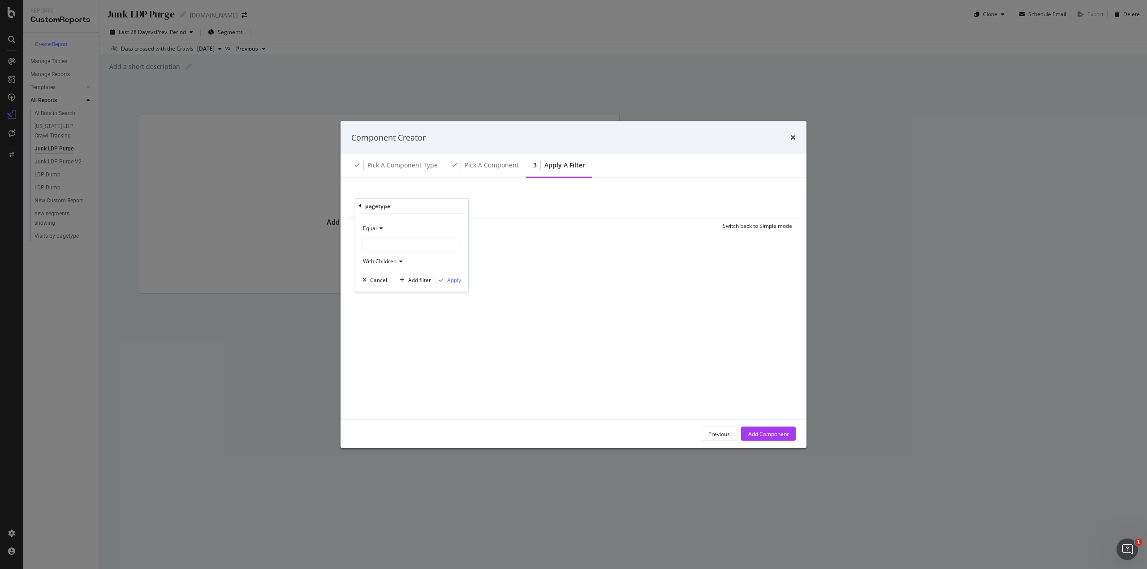
click at [382, 226] on icon "modal" at bounding box center [380, 227] width 6 height 5
click at [381, 228] on icon "modal" at bounding box center [380, 227] width 6 height 5
click at [380, 249] on div "modal" at bounding box center [412, 244] width 98 height 14
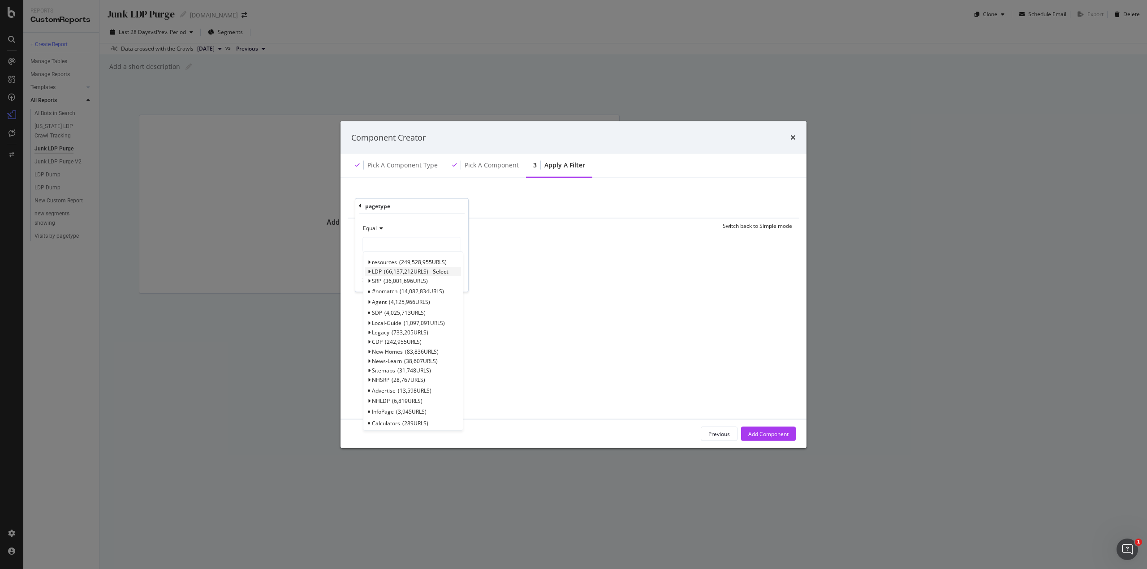
click at [367, 271] on div "LDP 66,137,212 URLS Select" at bounding box center [413, 270] width 96 height 9
click at [369, 271] on icon "modal" at bounding box center [368, 271] width 3 height 5
click at [387, 295] on span "junkldppurge" at bounding box center [392, 294] width 33 height 8
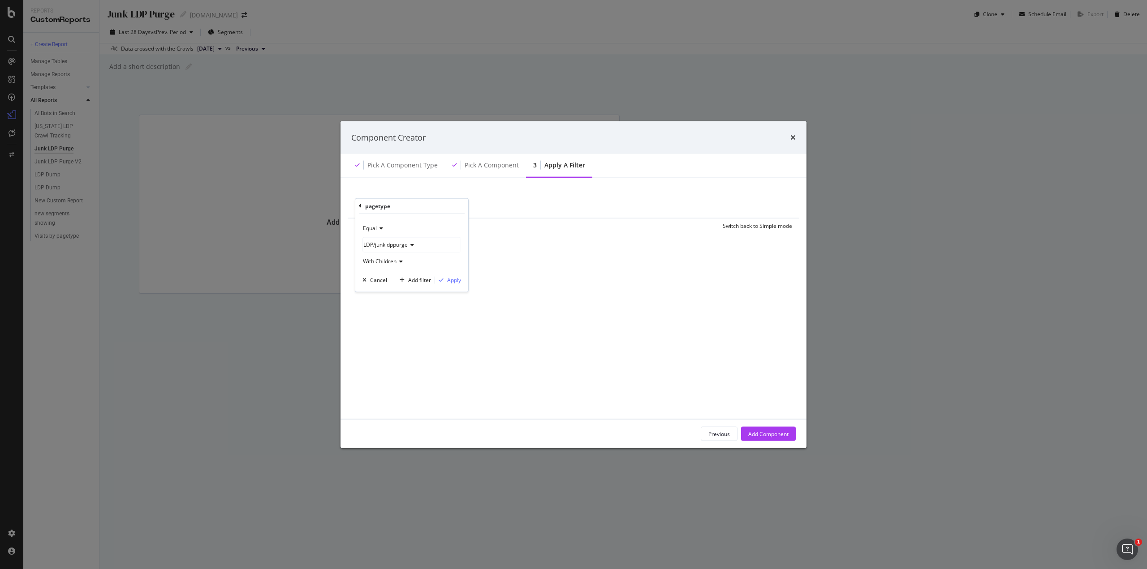
click at [399, 262] on icon "modal" at bounding box center [399, 260] width 6 height 5
click at [447, 278] on div "Apply" at bounding box center [448, 280] width 26 height 8
click at [751, 433] on div "Add Component" at bounding box center [768, 434] width 40 height 8
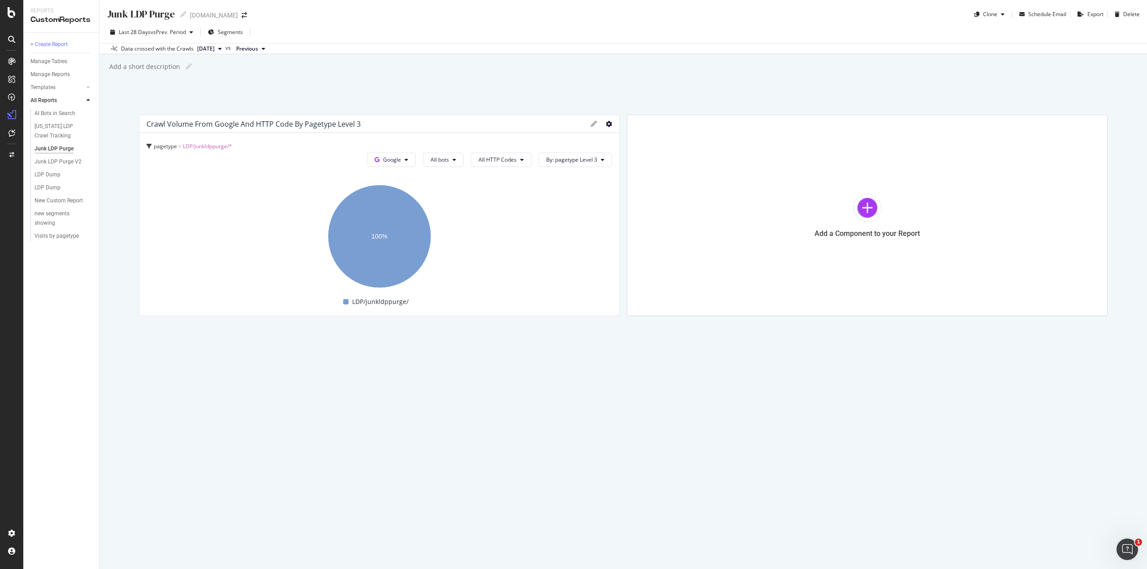
click at [606, 125] on icon at bounding box center [608, 124] width 6 height 6
click at [614, 135] on span at bounding box center [618, 138] width 11 height 11
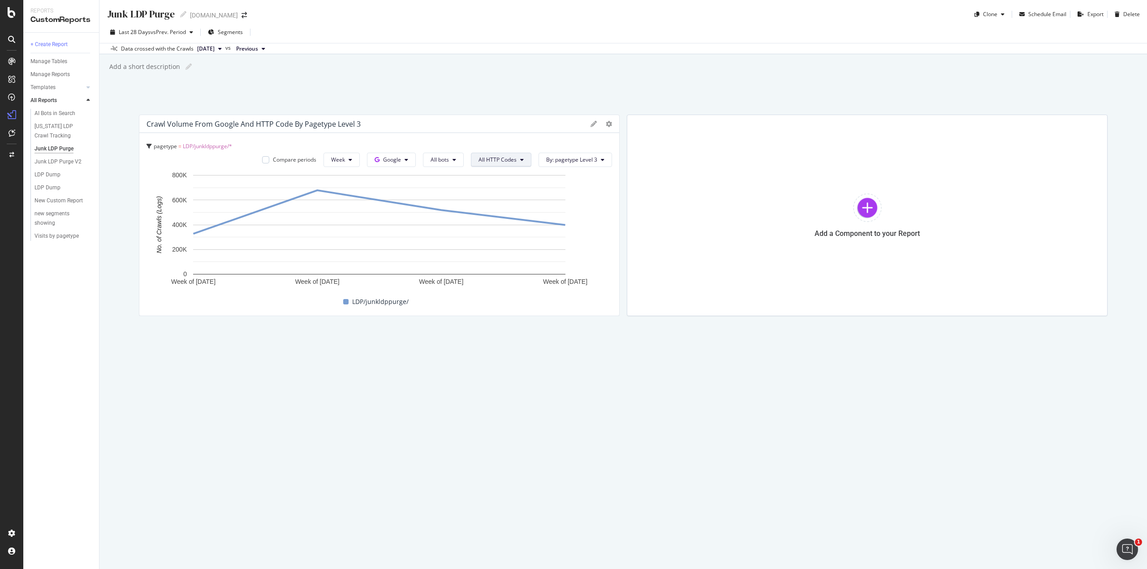
click at [520, 159] on button "All HTTP Codes" at bounding box center [501, 160] width 60 height 14
click at [499, 193] on span "4xx family" at bounding box center [502, 193] width 45 height 8
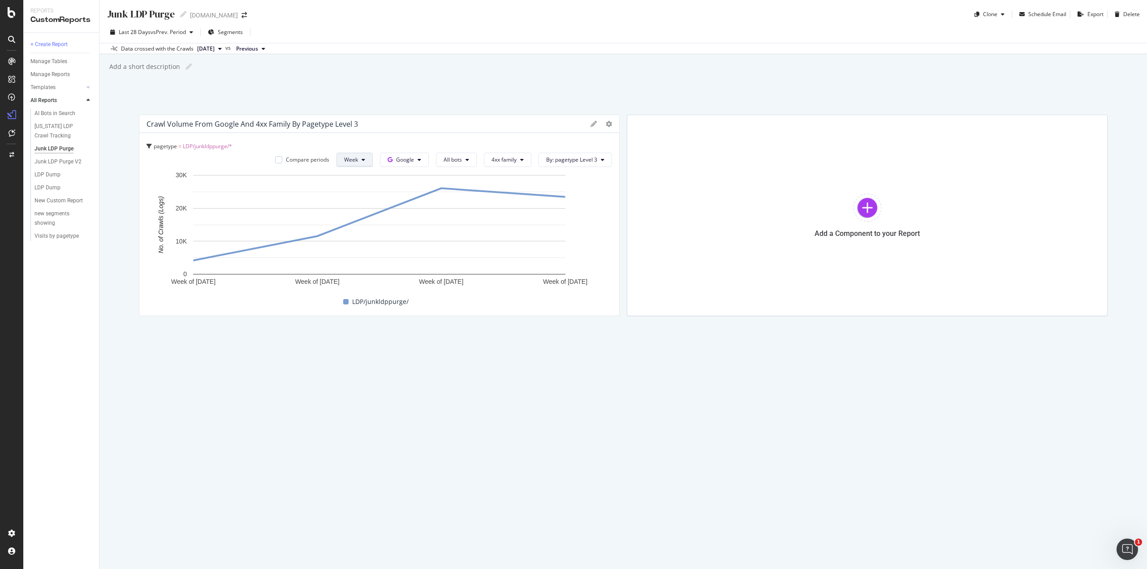
click at [363, 162] on icon at bounding box center [363, 159] width 4 height 5
click at [357, 182] on div "Day" at bounding box center [353, 177] width 30 height 13
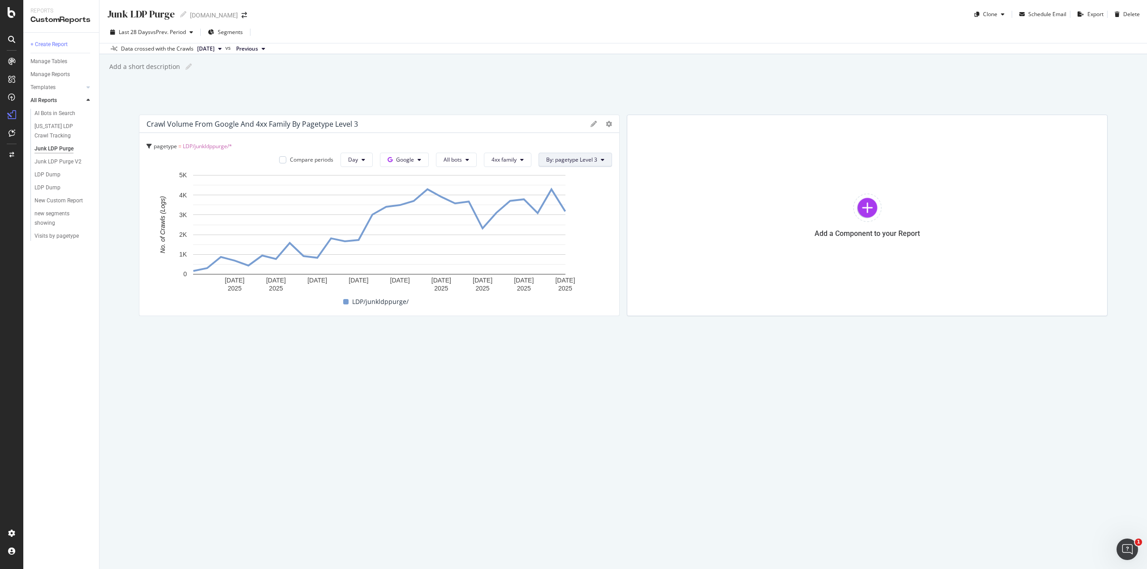
click at [584, 160] on span "By: pagetype Level 3" at bounding box center [571, 160] width 51 height 8
click at [601, 190] on div "Select a Segment" at bounding box center [594, 192] width 111 height 15
click at [584, 200] on div "Segments" at bounding box center [563, 194] width 48 height 13
click at [571, 137] on div "pagetype = LDP/junkldppurge/* Compare periods Day Google All bots 4xx family By…" at bounding box center [379, 224] width 480 height 183
click at [71, 161] on div "Junk LDP Purge V2" at bounding box center [57, 161] width 47 height 9
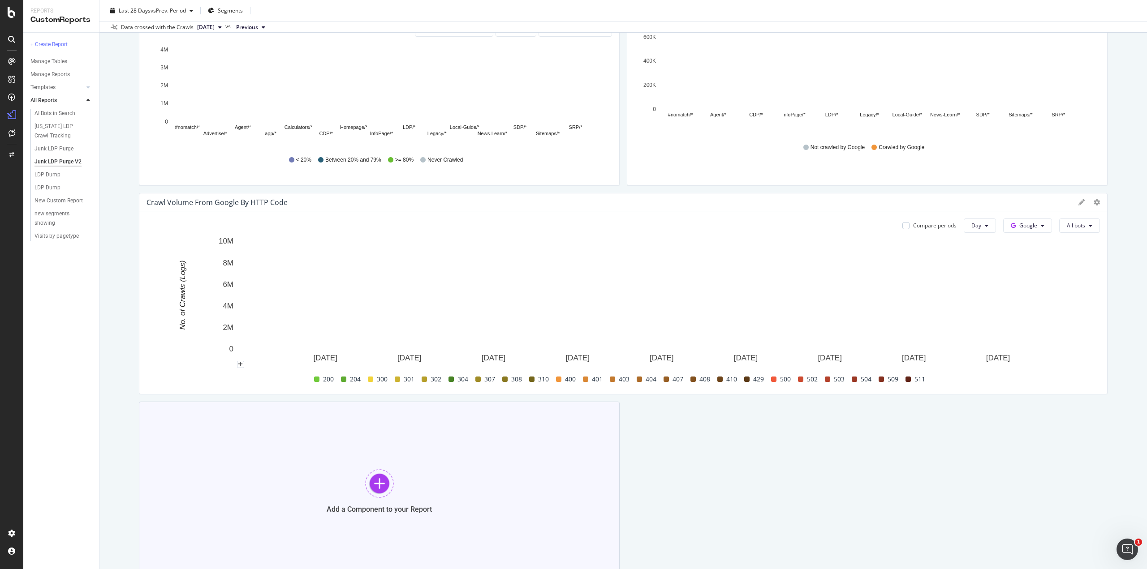
scroll to position [213, 0]
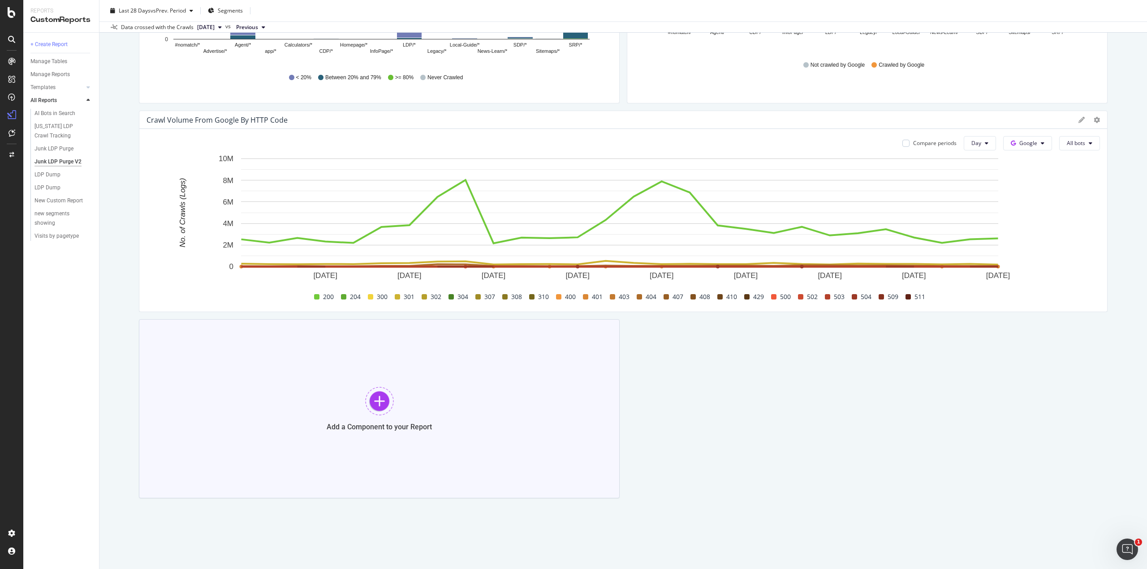
click at [388, 407] on div at bounding box center [379, 401] width 29 height 29
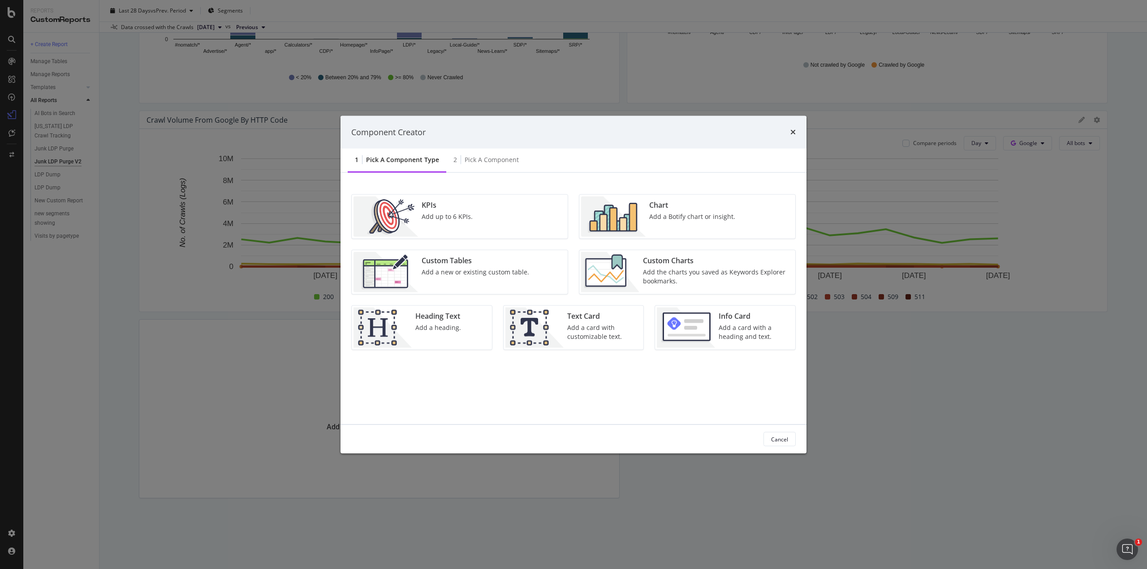
click at [667, 219] on div "Add a Botify chart or insight." at bounding box center [692, 216] width 86 height 9
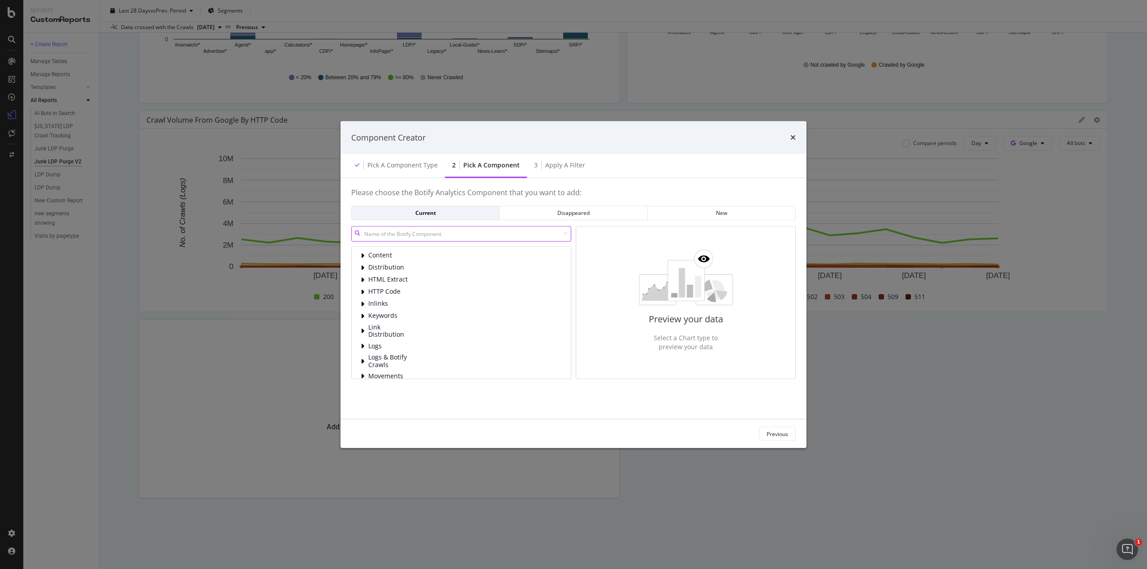
click at [412, 237] on input "modal" at bounding box center [461, 234] width 220 height 16
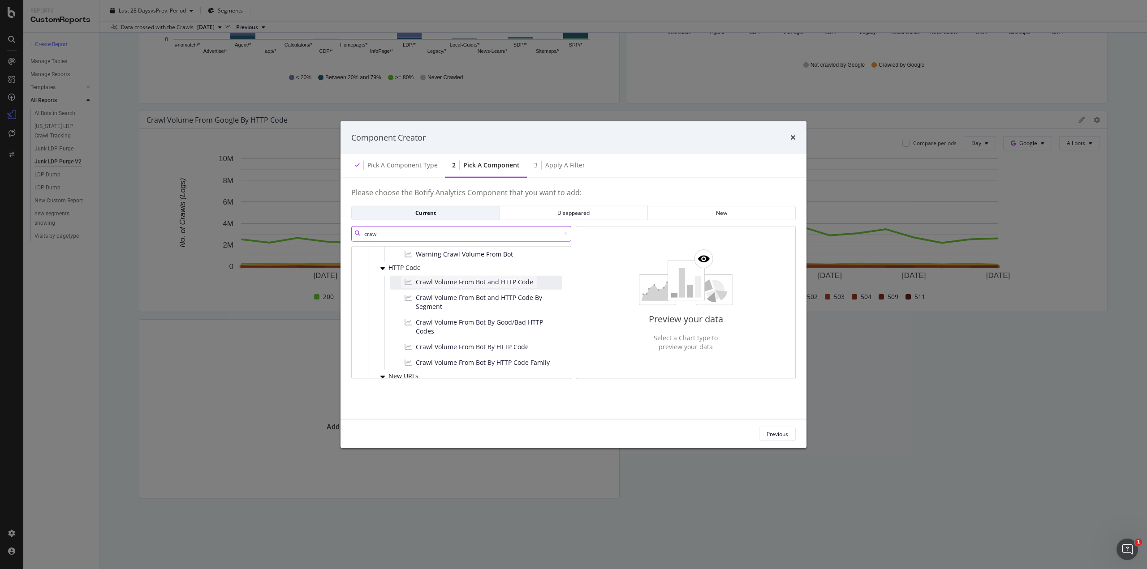
scroll to position [269, 0]
type input "craw"
click at [491, 322] on span "Crawl Volume From Bot By HTTP Code Family" at bounding box center [483, 317] width 134 height 9
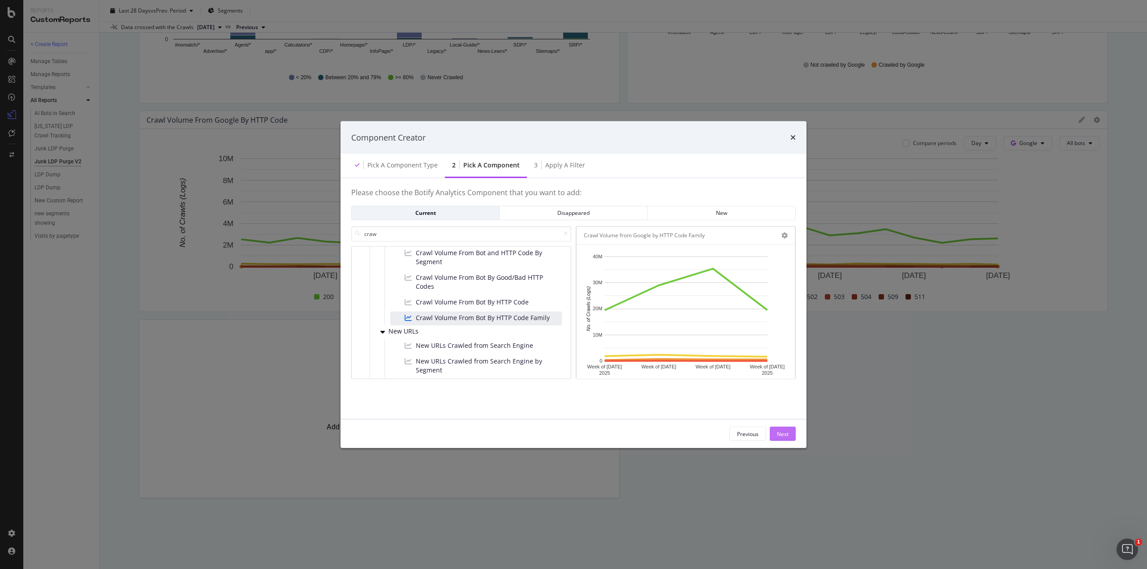
click at [788, 439] on button "Next" at bounding box center [782, 434] width 26 height 14
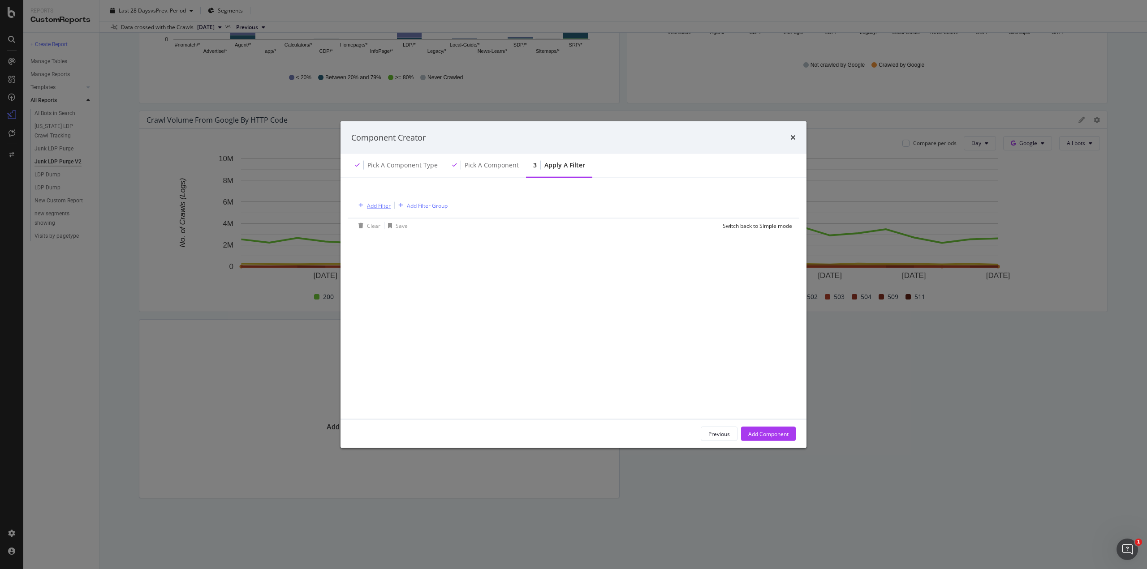
click at [373, 204] on div "Add Filter" at bounding box center [379, 206] width 24 height 8
click at [384, 287] on div "Logs" at bounding box center [433, 283] width 153 height 13
click at [386, 300] on div "Segments" at bounding box center [377, 295] width 41 height 9
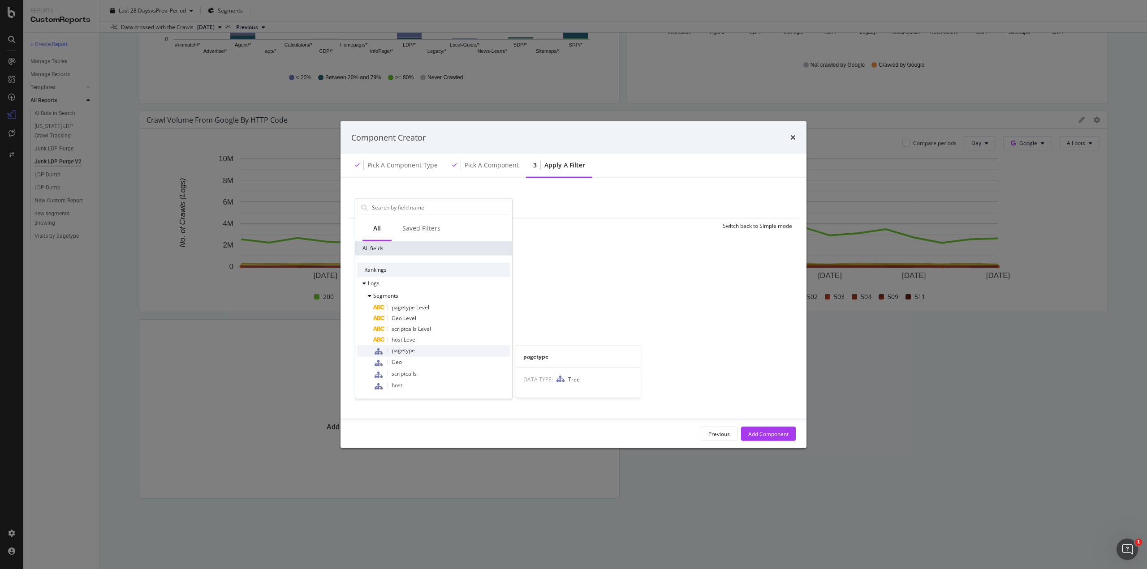
click at [404, 350] on span "pagetype" at bounding box center [402, 350] width 23 height 8
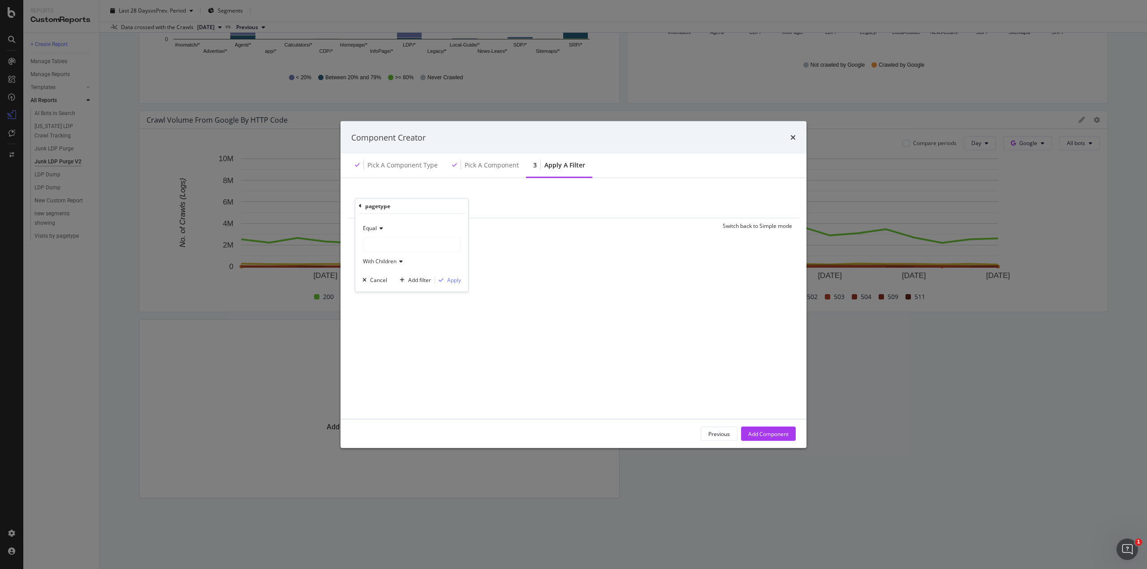
click at [392, 240] on div "modal" at bounding box center [412, 244] width 98 height 14
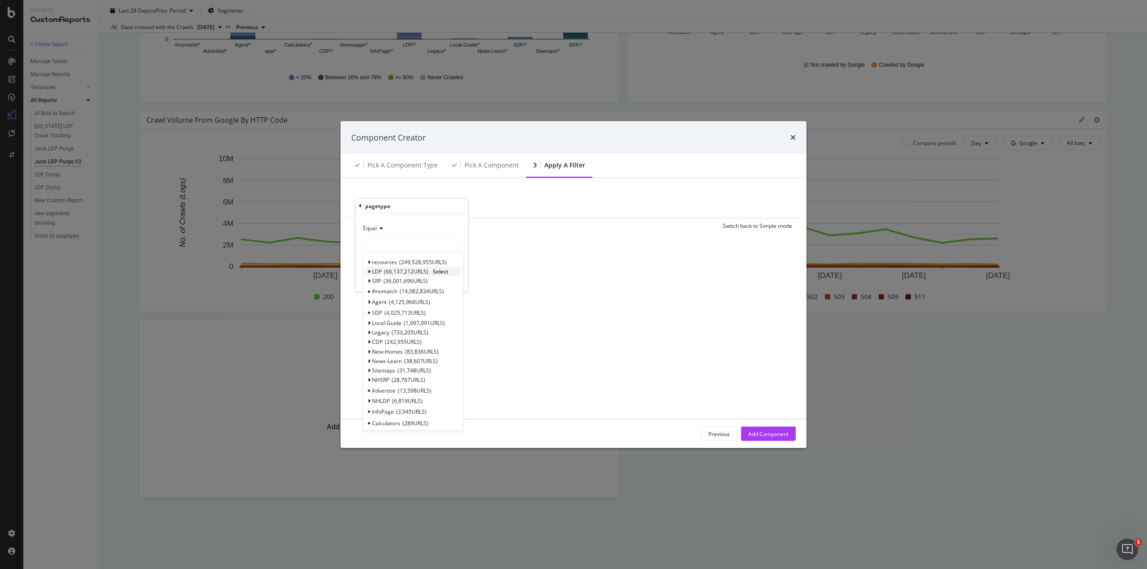
click at [369, 271] on icon "modal" at bounding box center [368, 271] width 3 height 5
click at [384, 293] on span "junkldppurge" at bounding box center [392, 294] width 33 height 8
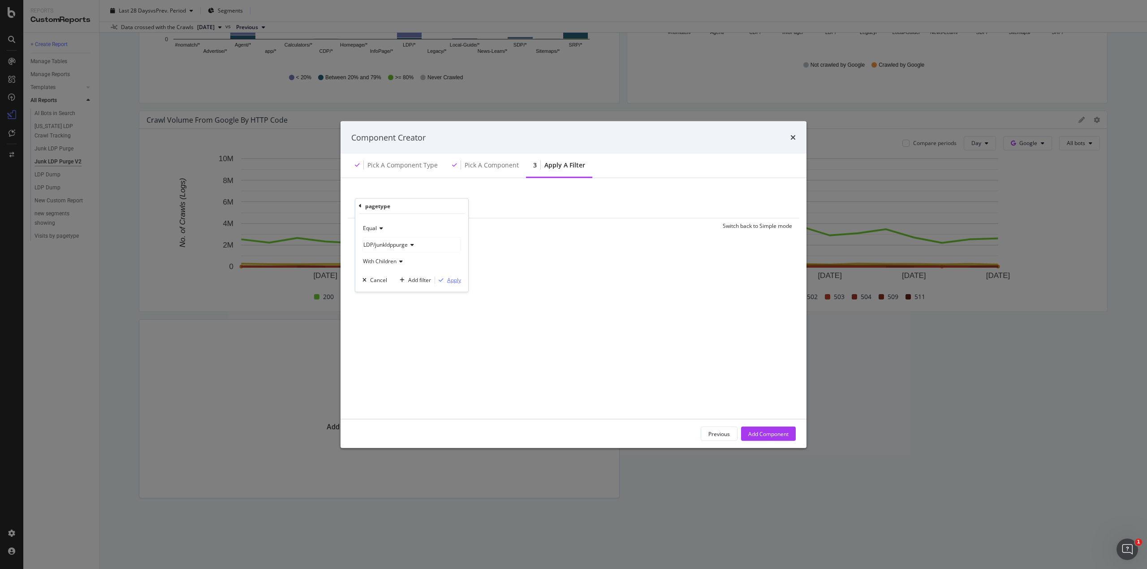
click at [454, 282] on div "Apply" at bounding box center [454, 280] width 14 height 8
click at [776, 434] on div "Add Component" at bounding box center [768, 434] width 40 height 8
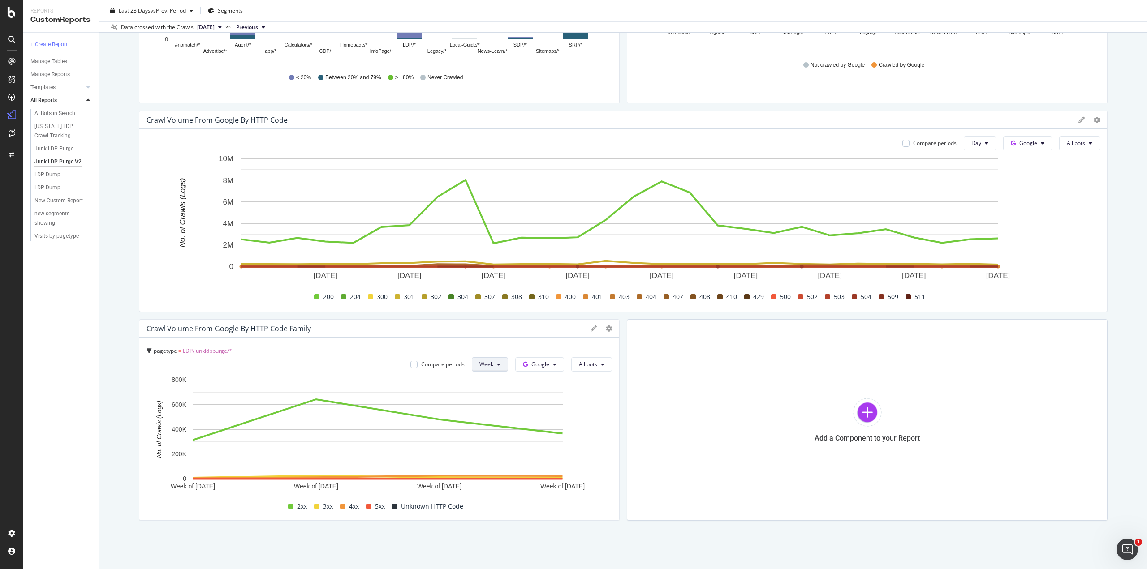
click at [480, 365] on span "Week" at bounding box center [486, 365] width 14 height 8
click at [481, 378] on div "Day" at bounding box center [484, 382] width 30 height 13
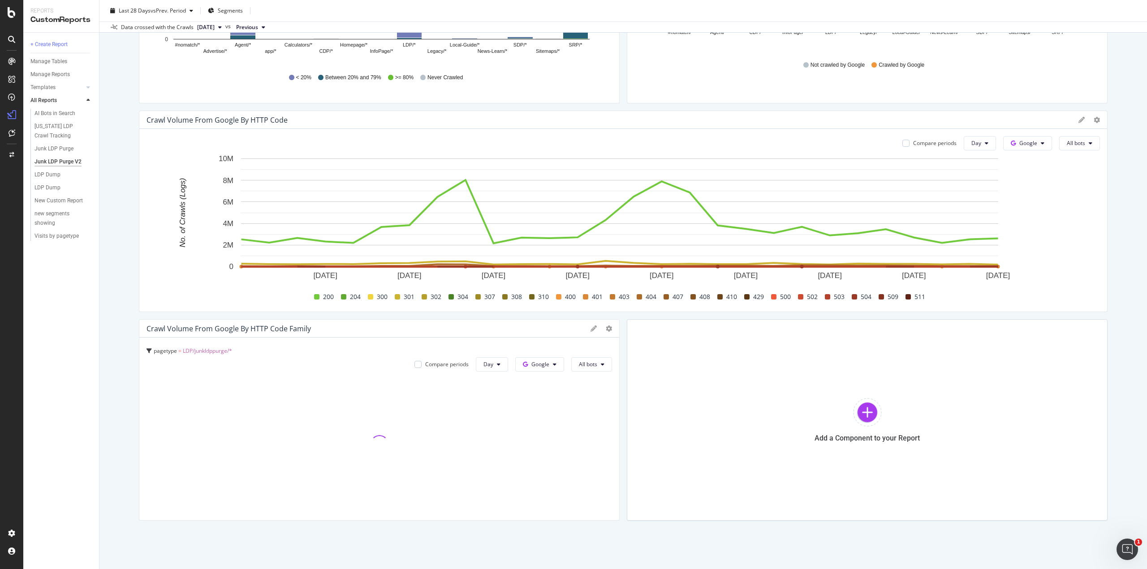
click at [481, 380] on div at bounding box center [378, 444] width 465 height 138
click at [342, 506] on span at bounding box center [342, 506] width 5 height 5
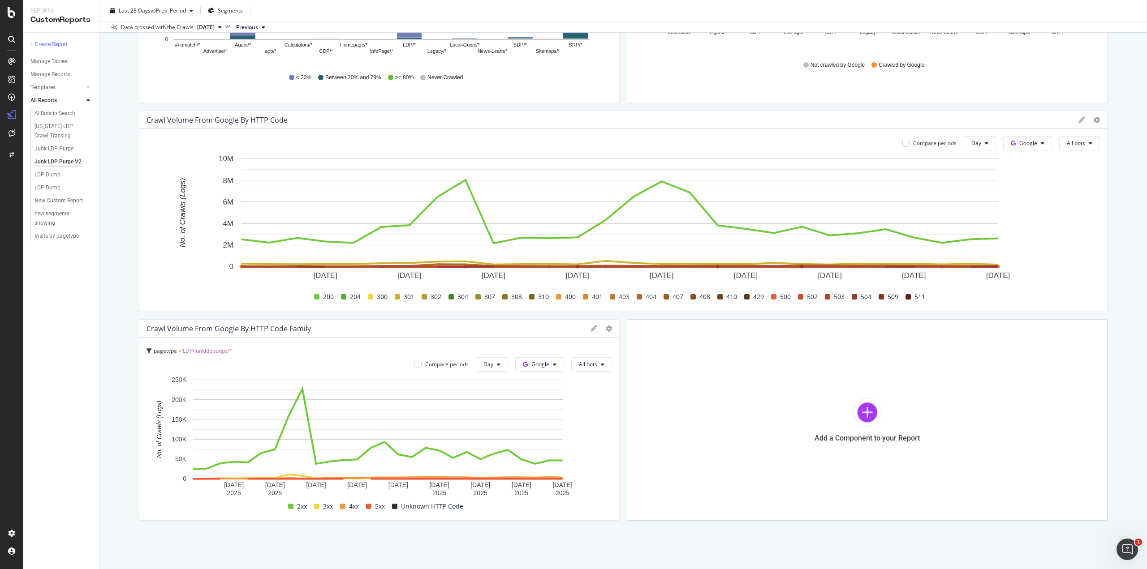
click at [342, 506] on span at bounding box center [342, 506] width 5 height 5
click at [364, 505] on div "5xx" at bounding box center [375, 506] width 26 height 11
click at [410, 507] on span "Unknown HTTP Code" at bounding box center [432, 506] width 62 height 11
click at [862, 412] on div at bounding box center [867, 412] width 29 height 29
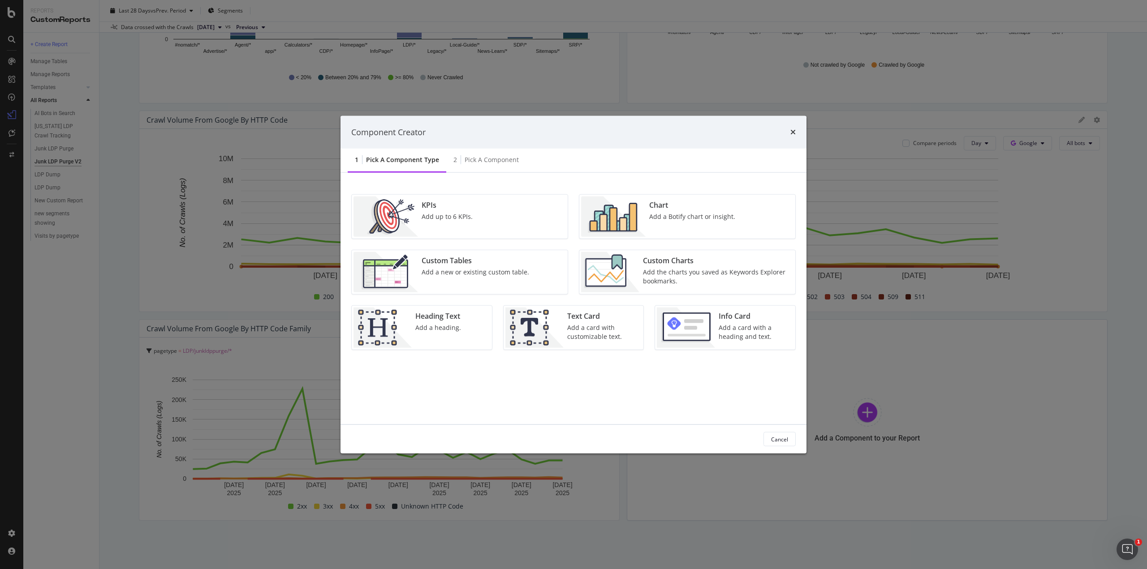
click at [681, 210] on div "Chart" at bounding box center [692, 205] width 86 height 10
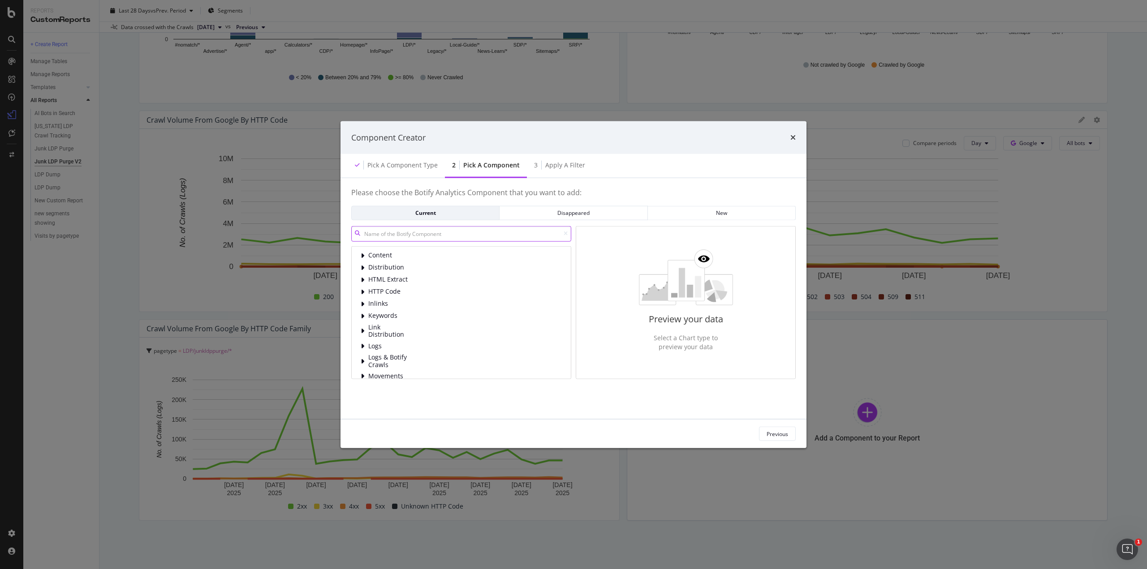
click at [406, 235] on input "modal" at bounding box center [461, 234] width 220 height 16
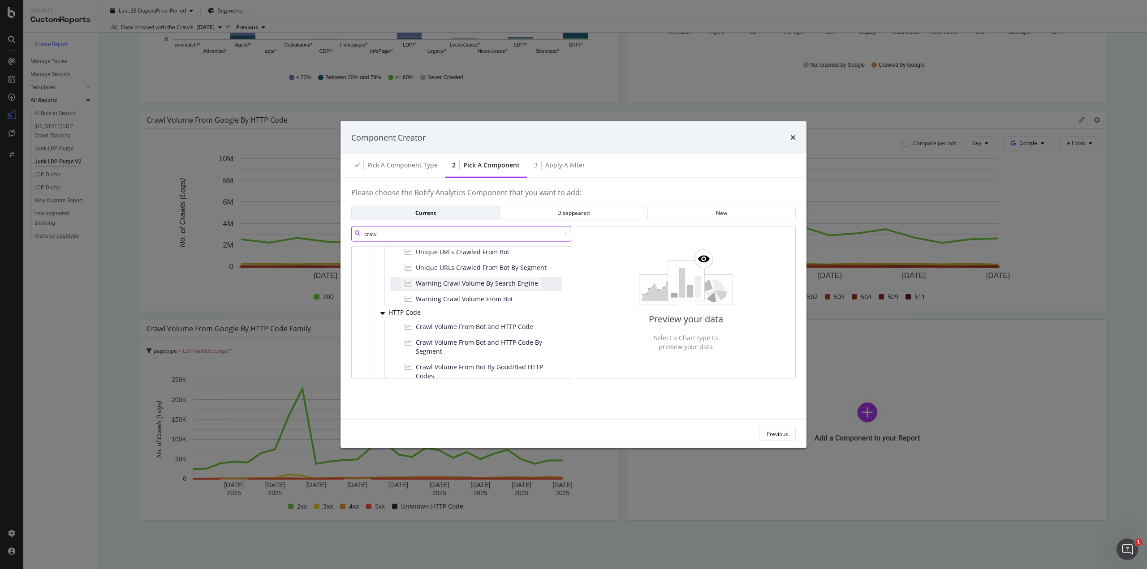
scroll to position [224, 0]
type input "crawl"
click at [461, 280] on span "Crawl Volume From Bot and HTTP Code" at bounding box center [474, 281] width 117 height 9
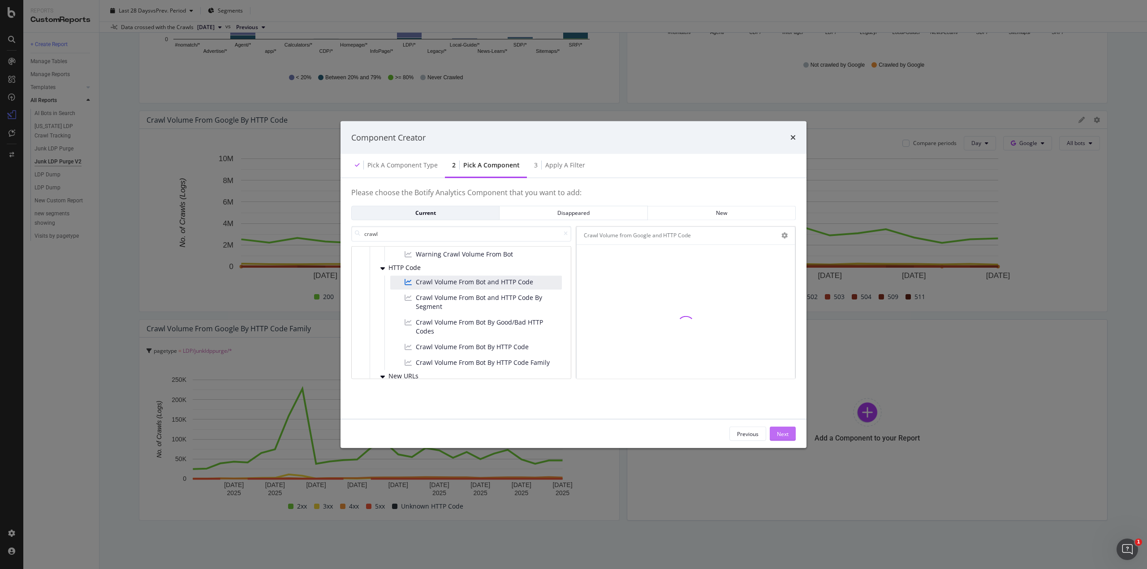
click at [778, 434] on div "Next" at bounding box center [783, 434] width 12 height 8
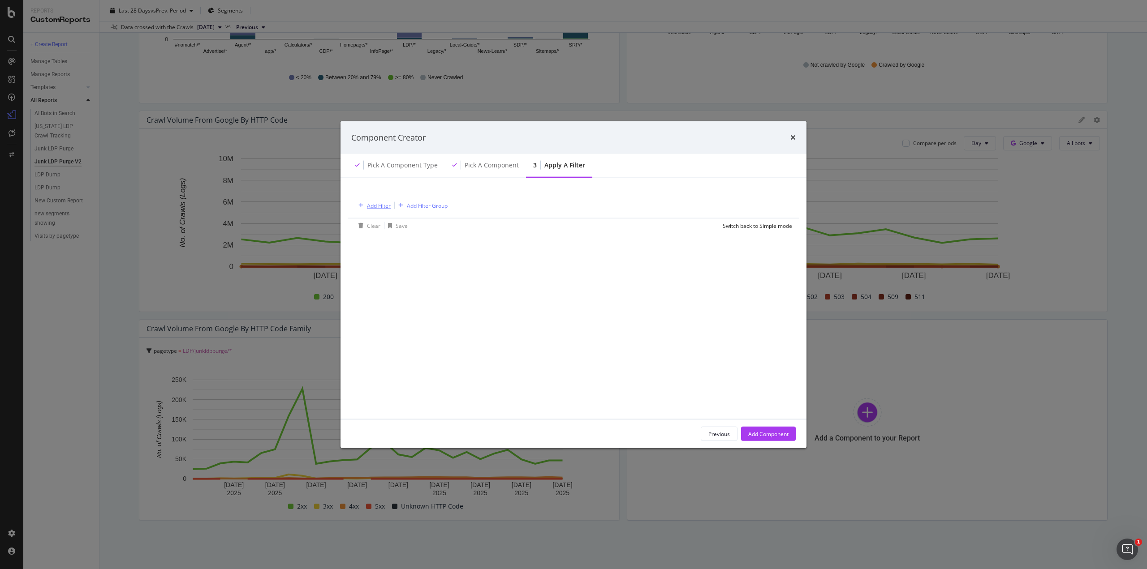
click at [373, 206] on div "Add Filter" at bounding box center [379, 206] width 24 height 8
click at [376, 283] on span "Logs" at bounding box center [374, 283] width 12 height 8
click at [376, 296] on span "Segments" at bounding box center [385, 296] width 25 height 8
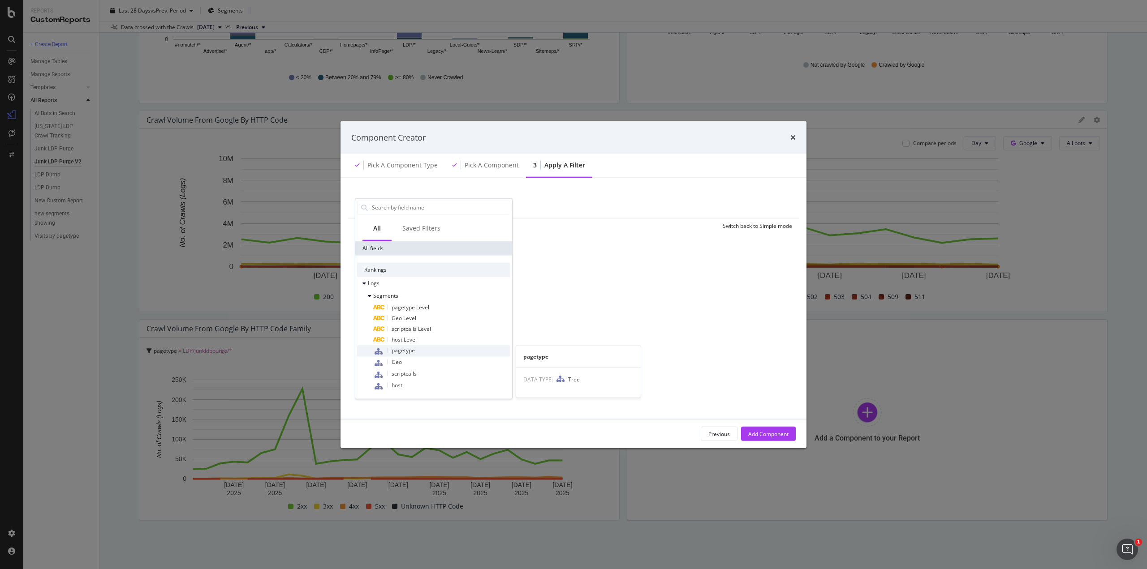
click at [407, 354] on div "pagetype" at bounding box center [441, 351] width 137 height 12
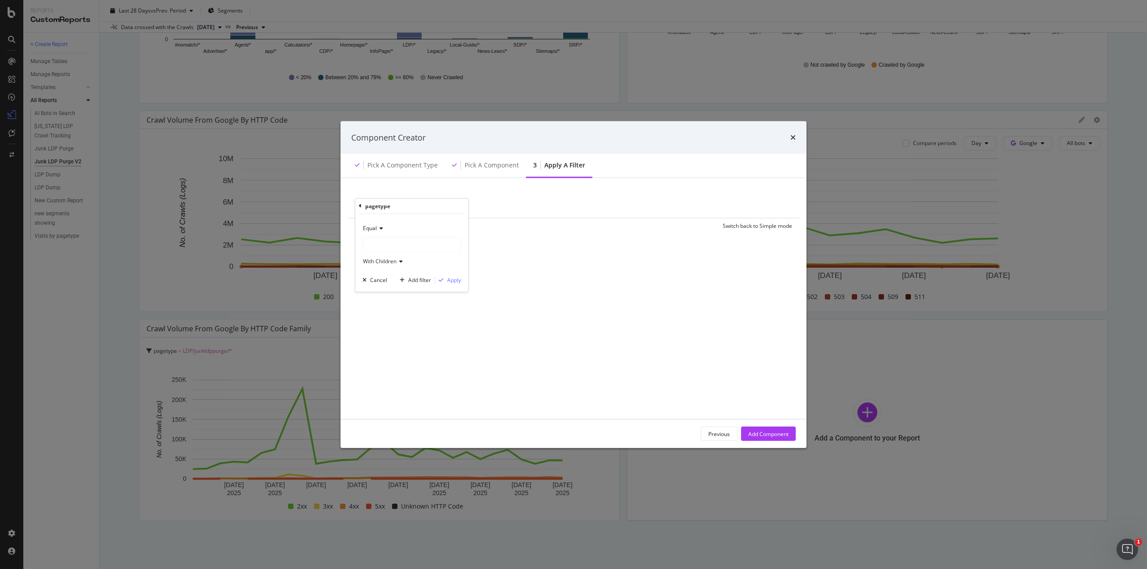
click at [411, 242] on div "modal" at bounding box center [412, 244] width 98 height 14
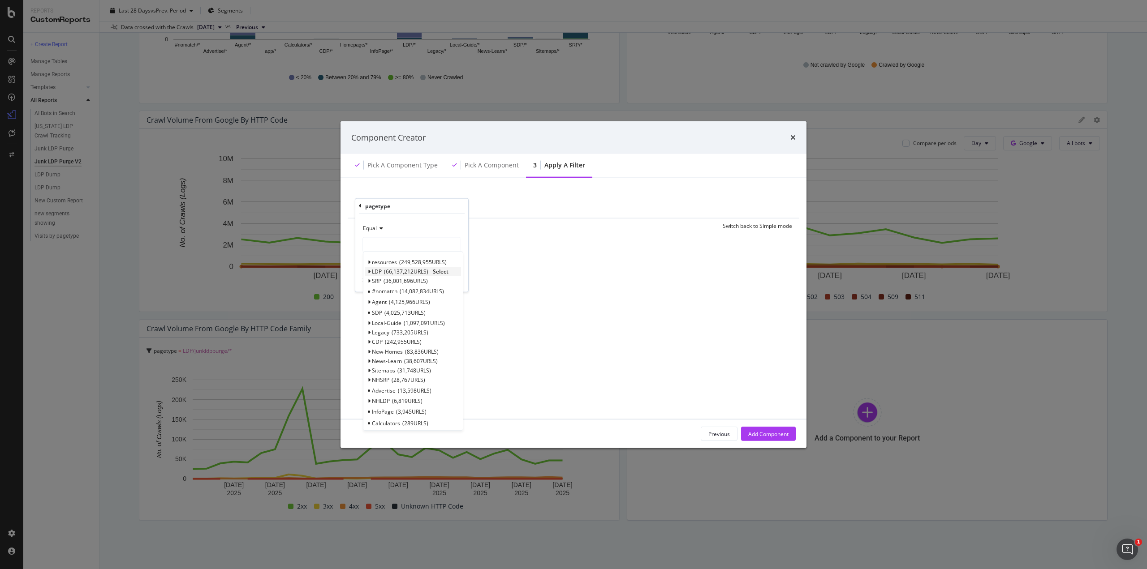
click at [368, 271] on icon "modal" at bounding box center [368, 271] width 3 height 5
click at [386, 291] on span "junkldppurge" at bounding box center [392, 294] width 33 height 8
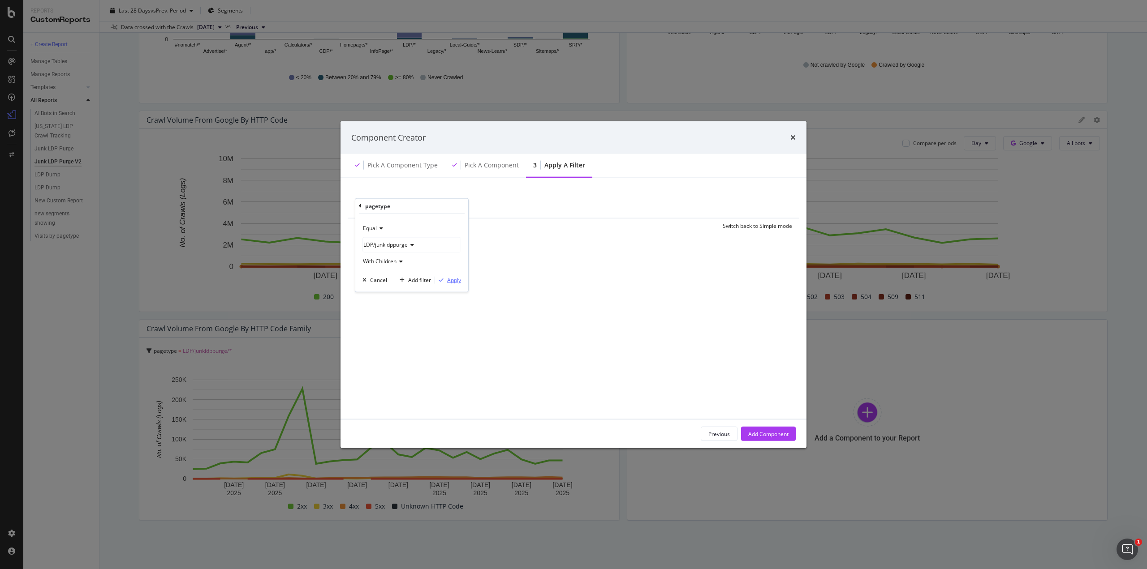
click at [454, 281] on div "Apply" at bounding box center [454, 280] width 14 height 8
click at [787, 433] on div "Add Component" at bounding box center [768, 434] width 40 height 8
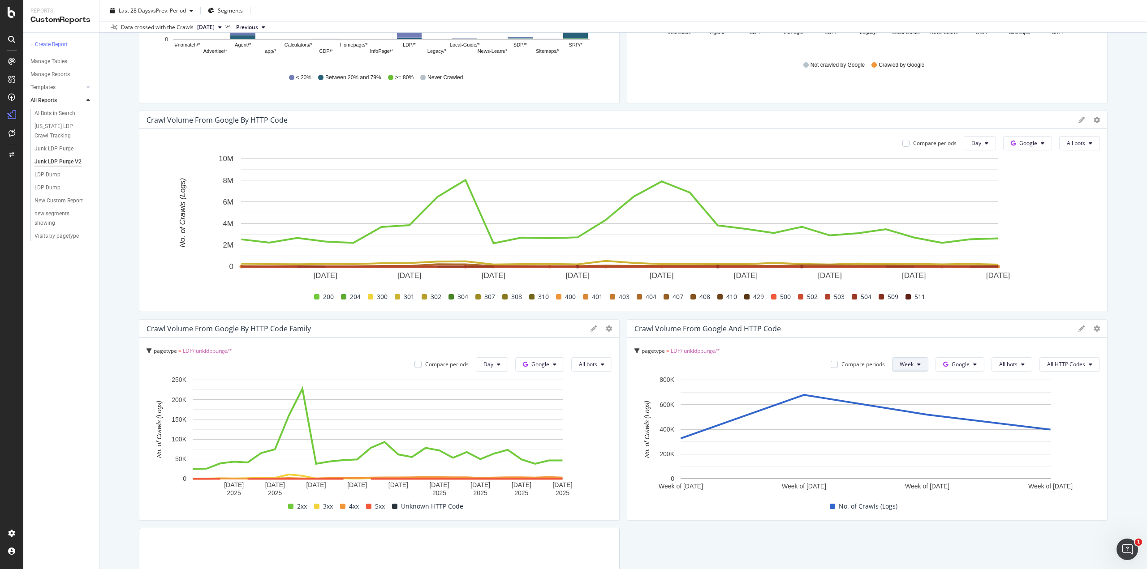
click at [915, 362] on button "Week" at bounding box center [910, 364] width 36 height 14
click at [902, 383] on span "Day" at bounding box center [902, 382] width 16 height 8
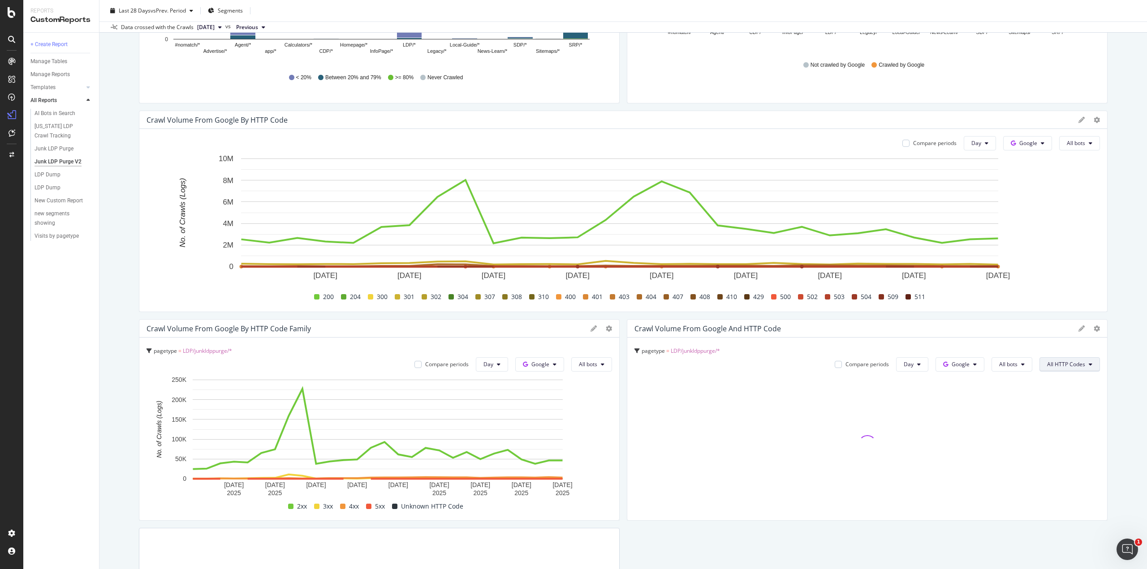
click at [1059, 366] on span "All HTTP Codes" at bounding box center [1066, 365] width 38 height 8
click at [1022, 338] on div "pagetype = LDP/junkldppurge/* Compare periods Day Google All bots All HTTP Codes" at bounding box center [867, 429] width 480 height 183
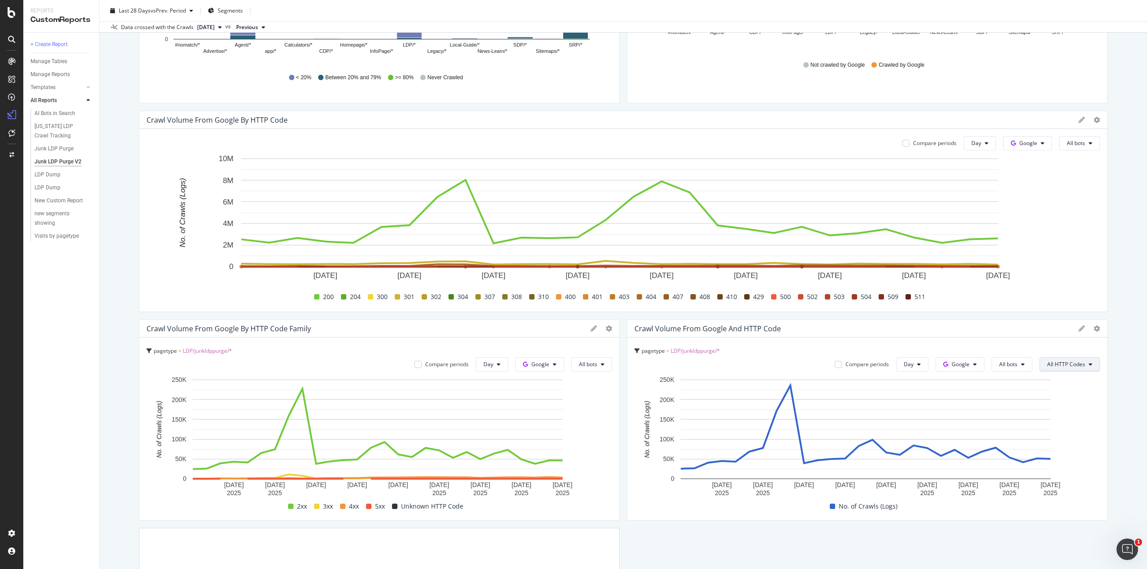
click at [1066, 365] on span "All HTTP Codes" at bounding box center [1066, 365] width 38 height 8
click at [1061, 439] on span "4xx family" at bounding box center [1063, 442] width 45 height 8
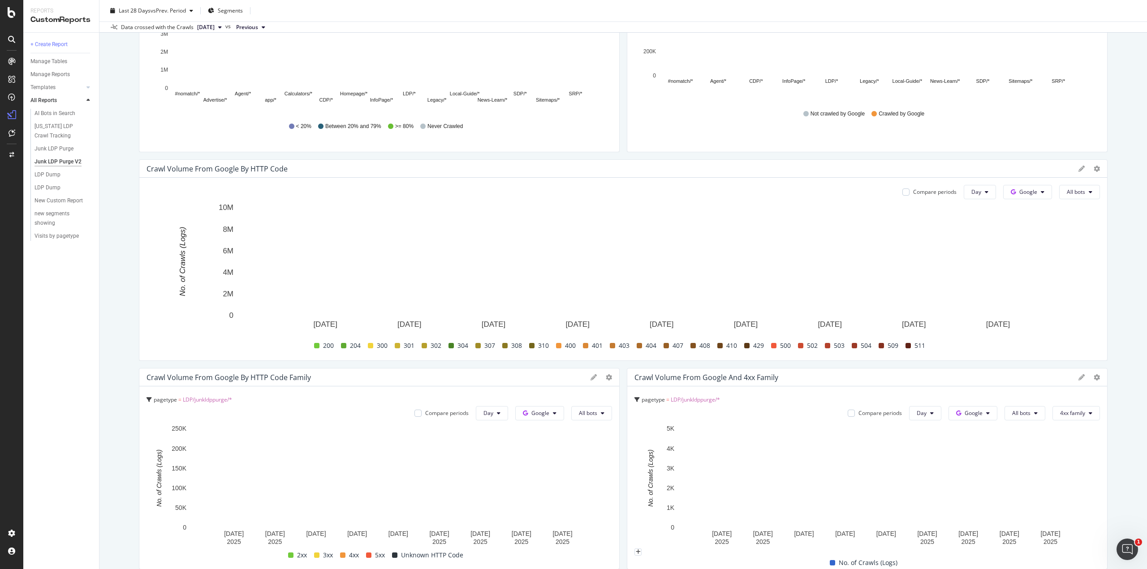
scroll to position [123, 0]
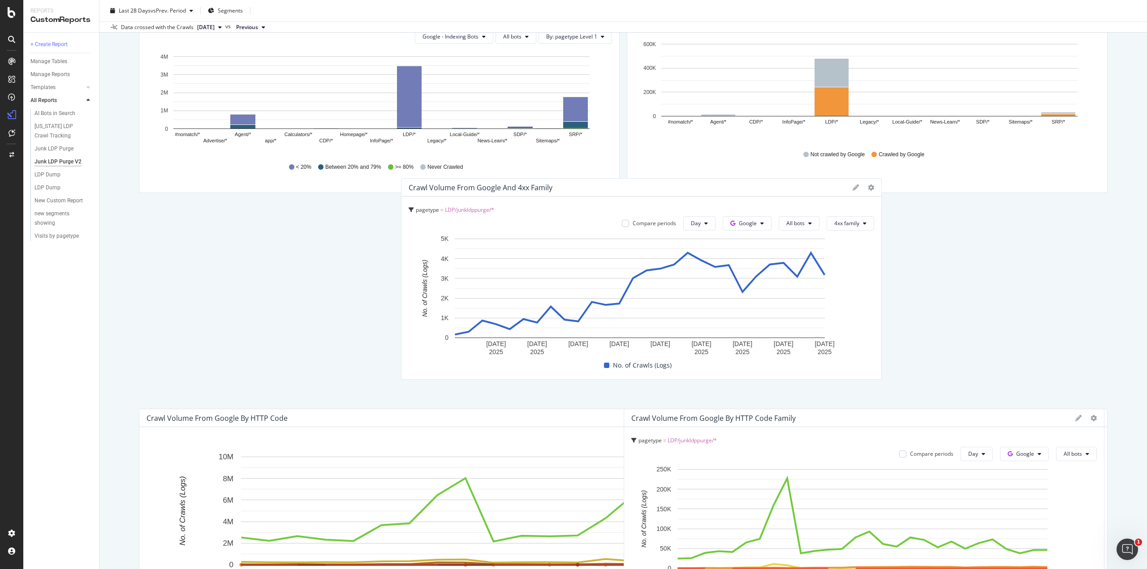
drag, startPoint x: 846, startPoint y: 421, endPoint x: 619, endPoint y: 193, distance: 321.7
click at [619, 192] on div "Crawl Volume from Google and 4xx family" at bounding box center [627, 187] width 439 height 9
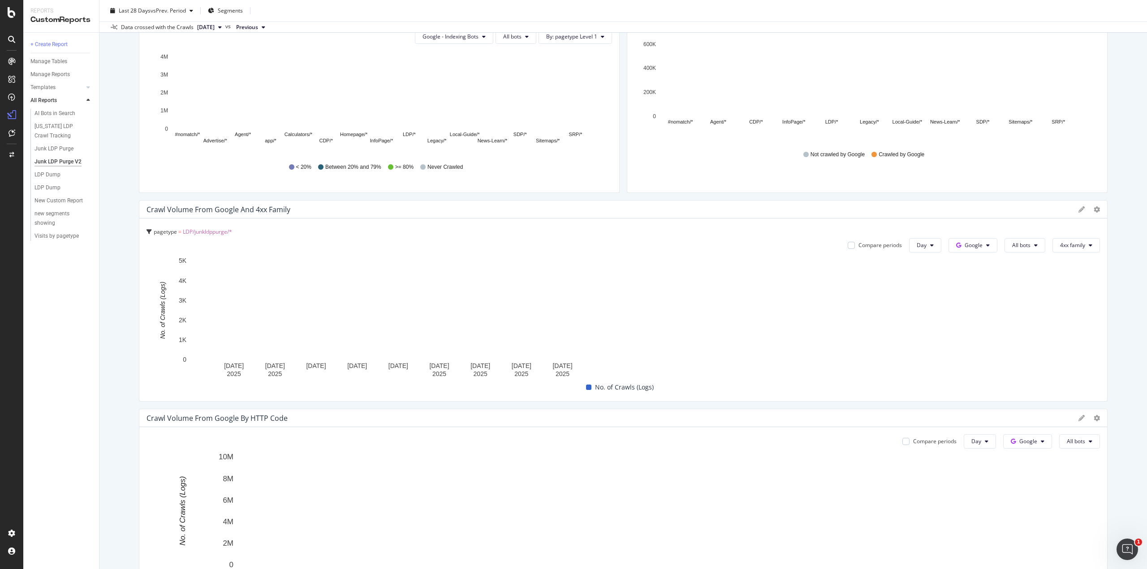
drag, startPoint x: 615, startPoint y: 263, endPoint x: 1142, endPoint y: 268, distance: 527.1
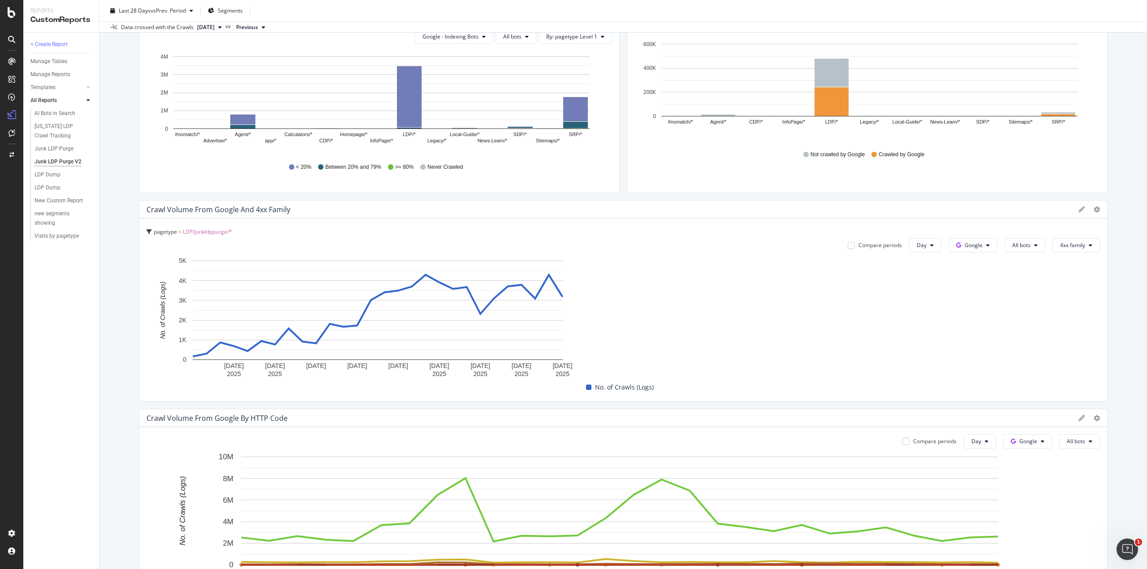
click at [1142, 268] on div "Junk LDP Purge V2 Junk LDP Purge V2 [DOMAIN_NAME] Clone Schedule Email Export D…" at bounding box center [622, 284] width 1047 height 569
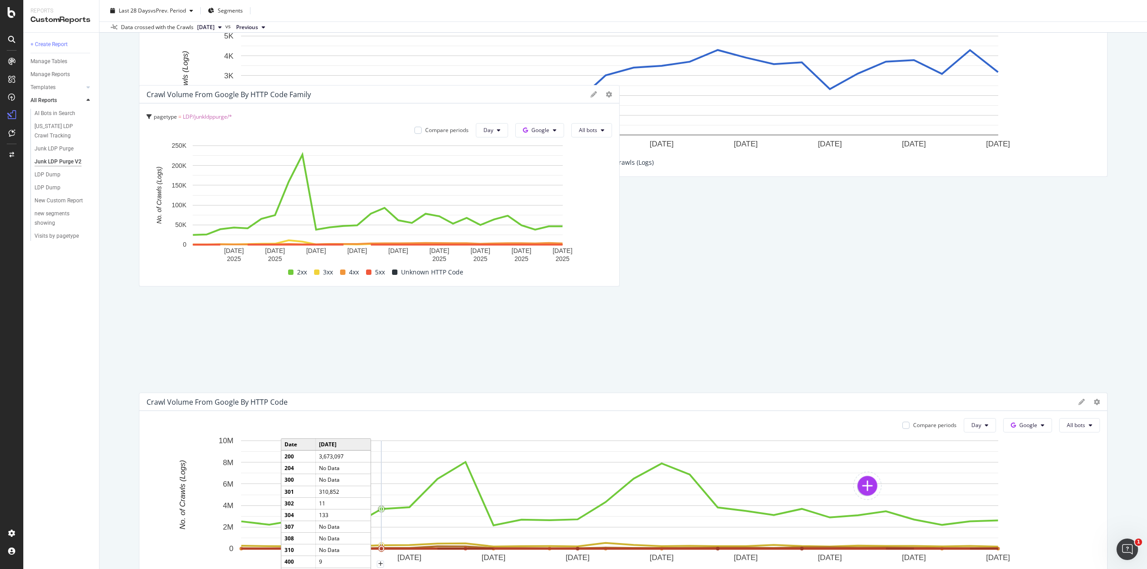
scroll to position [344, 0]
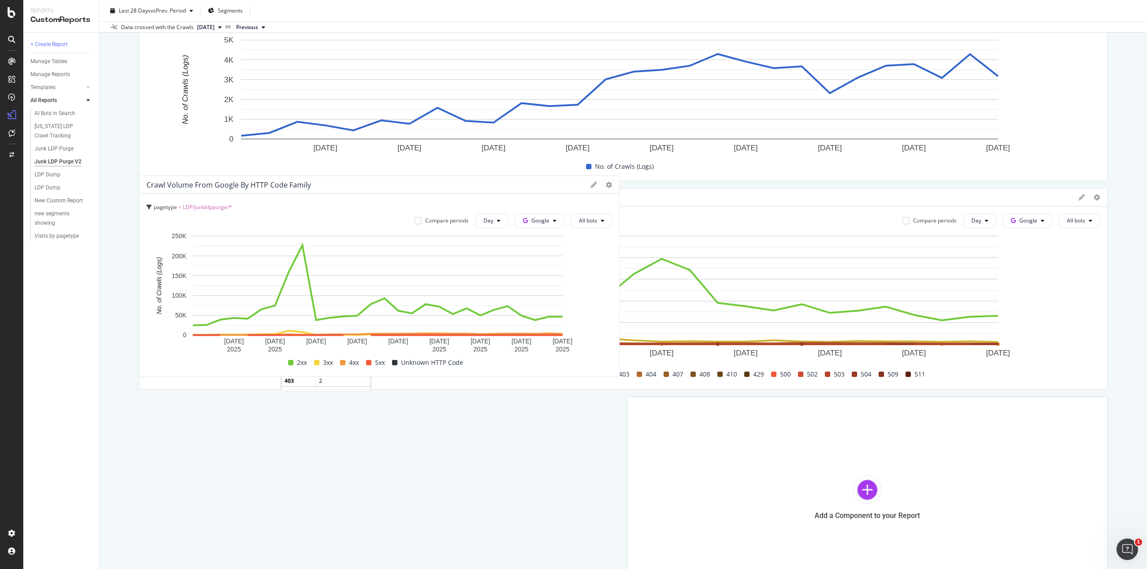
drag, startPoint x: 378, startPoint y: 364, endPoint x: 347, endPoint y: 190, distance: 176.1
click at [347, 189] on div "Crawl Volume from Google by HTTP Code Family" at bounding box center [365, 184] width 439 height 9
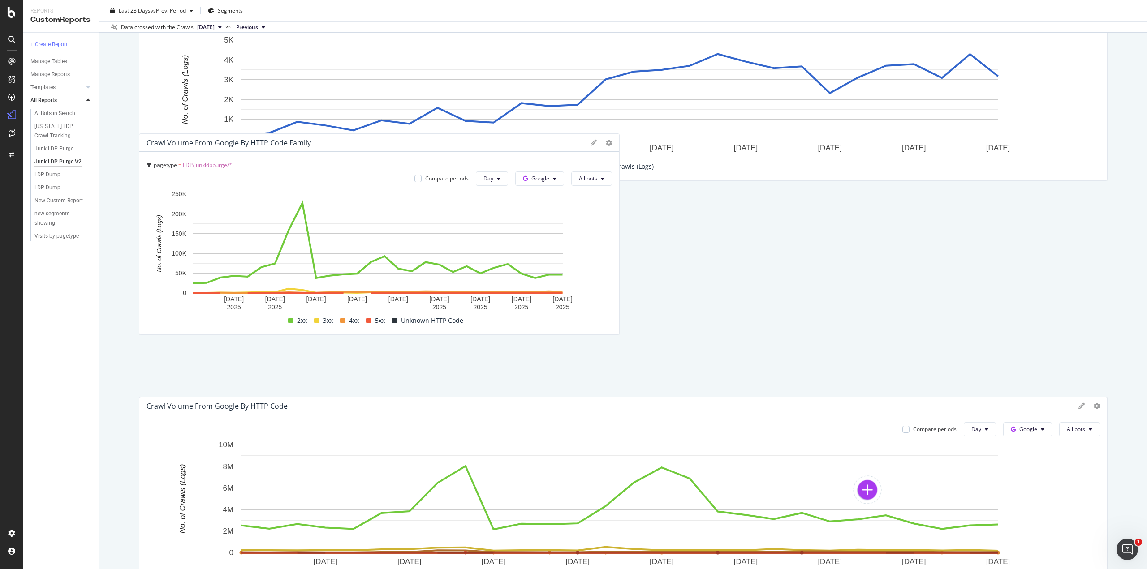
drag, startPoint x: 364, startPoint y: 412, endPoint x: 343, endPoint y: 148, distance: 265.1
click at [343, 148] on div "Crawl Volume from Google by HTTP Code Family" at bounding box center [379, 143] width 480 height 18
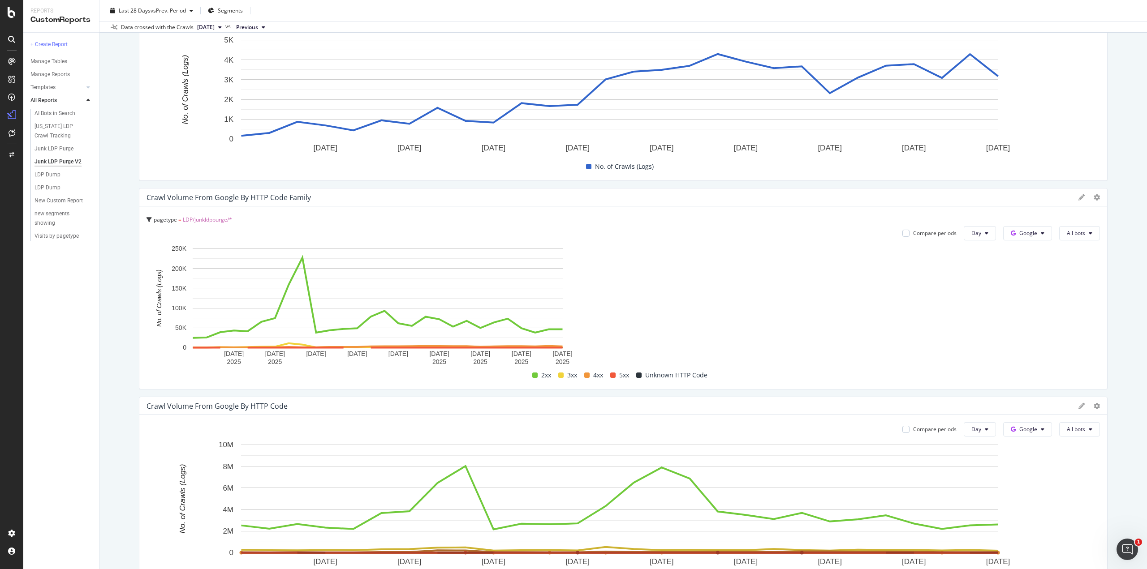
drag, startPoint x: 615, startPoint y: 284, endPoint x: 1104, endPoint y: 284, distance: 489.1
click at [1104, 284] on div "Junk LDP Purge V2 Junk LDP Purge V2 [DOMAIN_NAME] Clone Schedule Email Export D…" at bounding box center [622, 284] width 1047 height 569
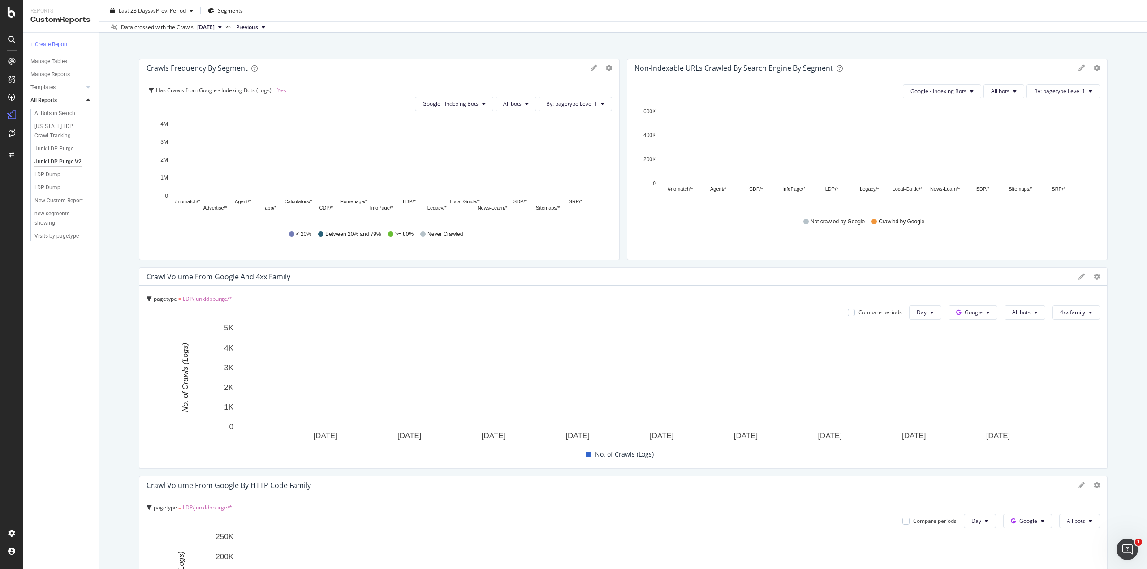
scroll to position [0, 0]
